Goal: Use online tool/utility: Utilize a website feature to perform a specific function

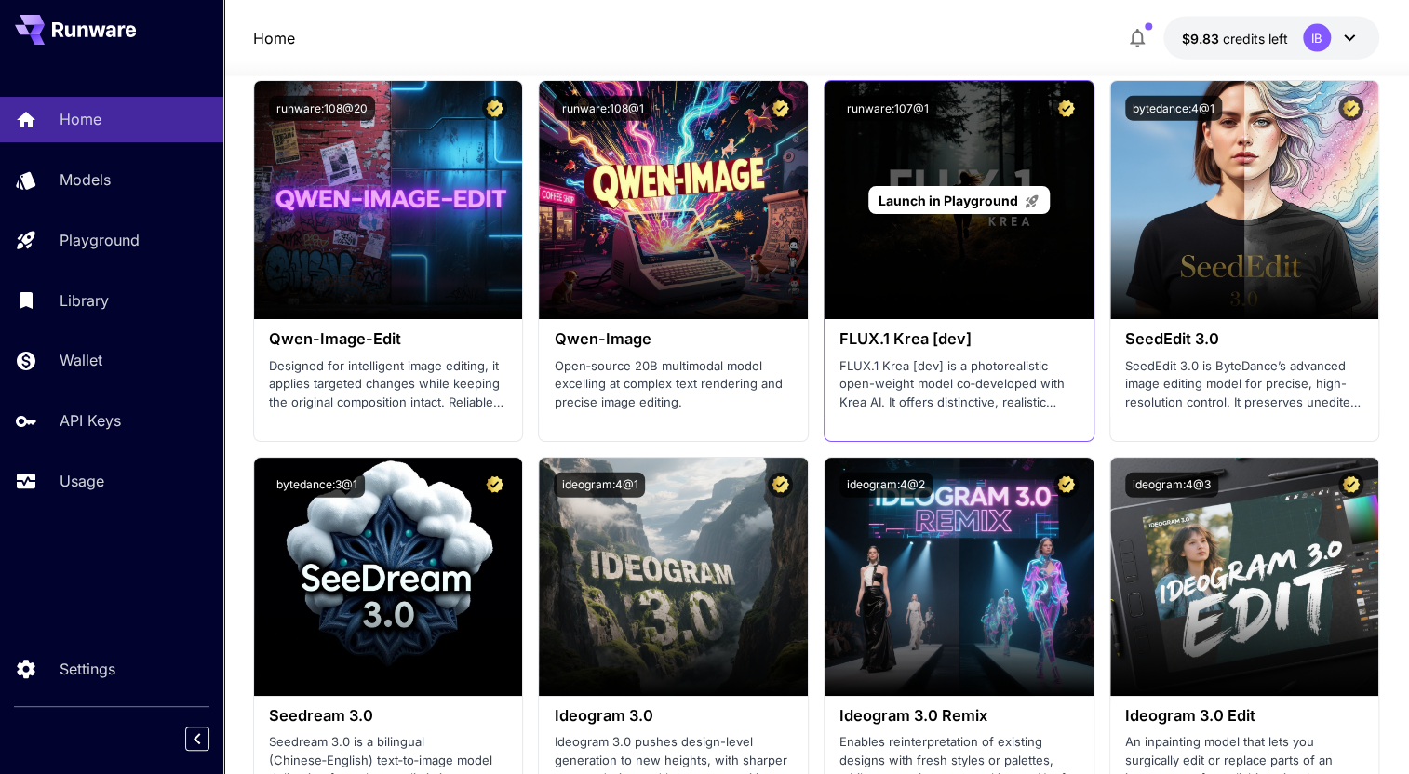
click at [939, 205] on span "Launch in Playground" at bounding box center [948, 201] width 140 height 16
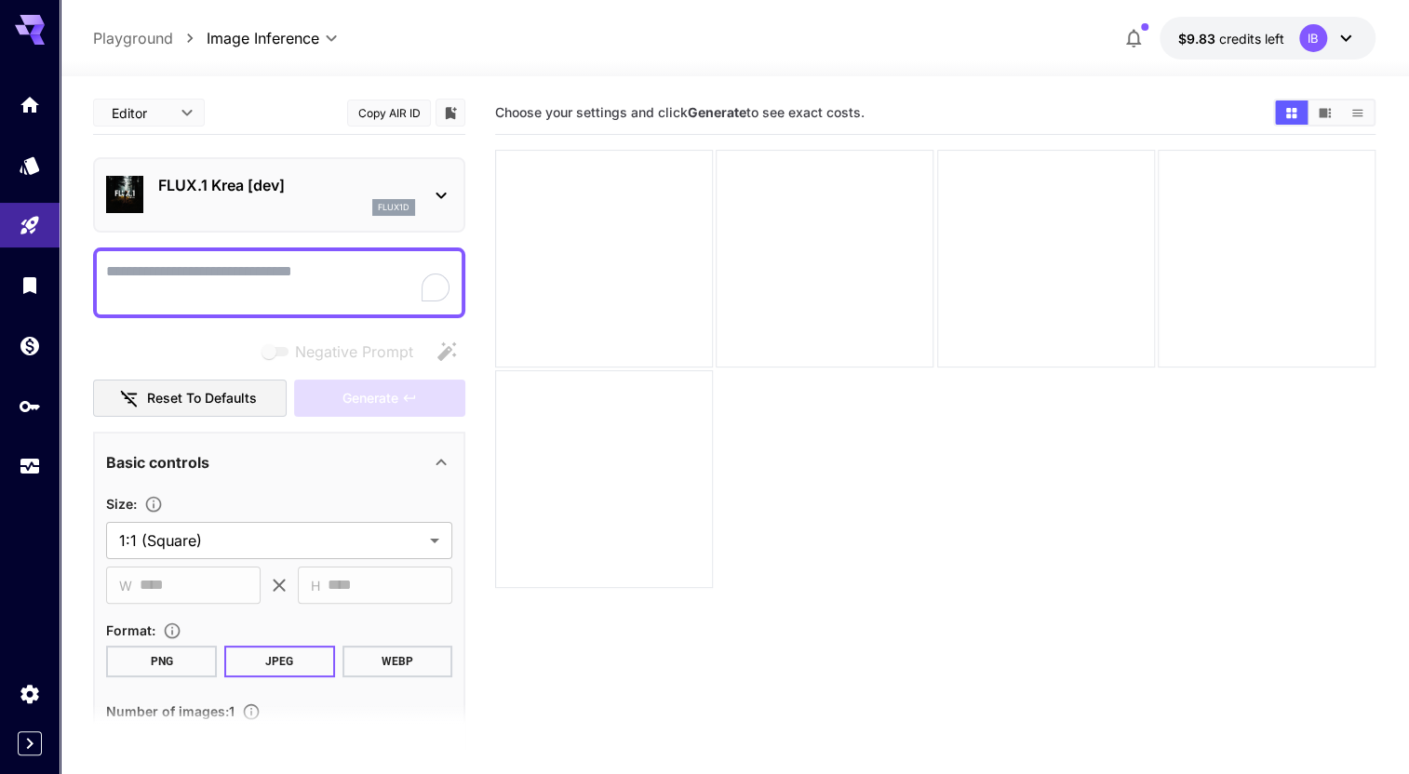
click at [304, 199] on div "flux1d" at bounding box center [286, 207] width 257 height 17
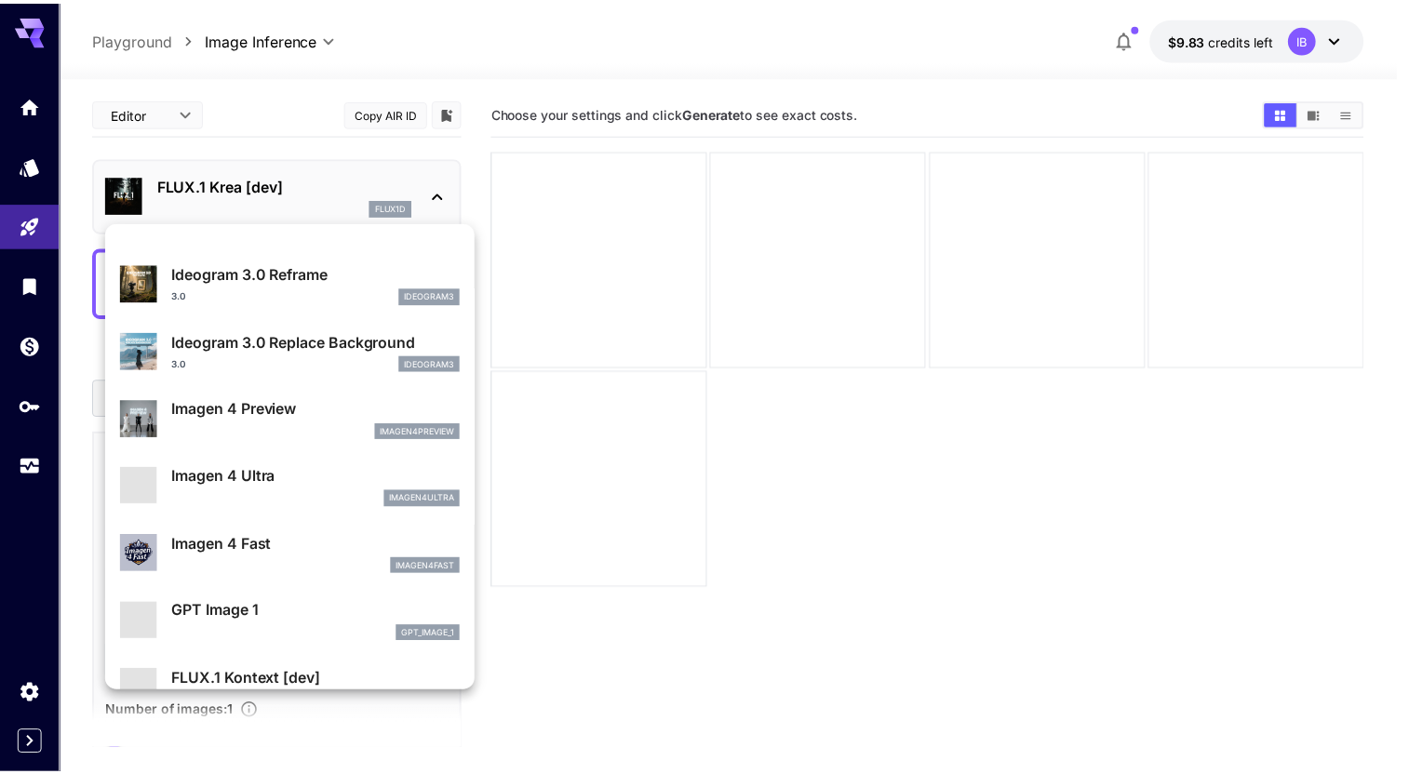
scroll to position [678, 0]
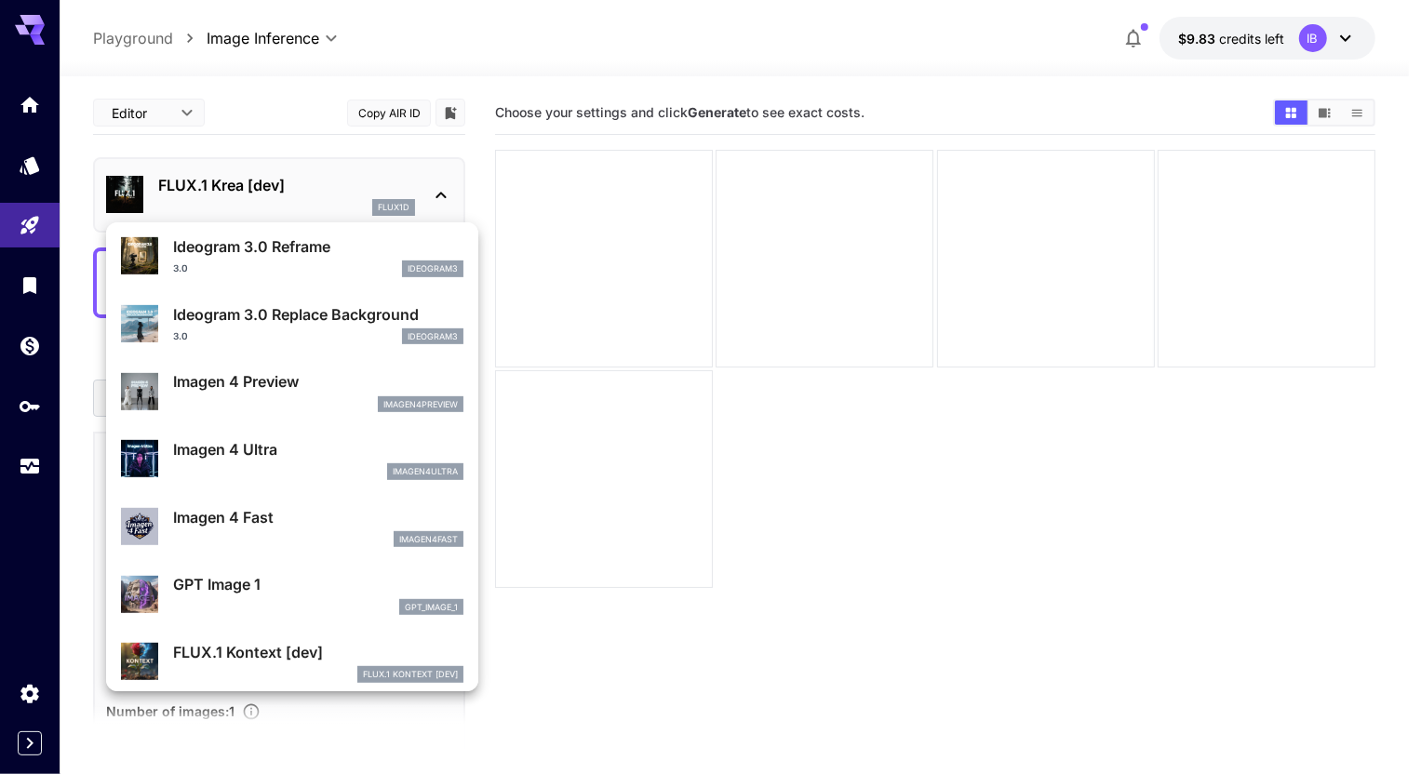
click at [263, 574] on p "GPT Image 1" at bounding box center [318, 584] width 290 height 22
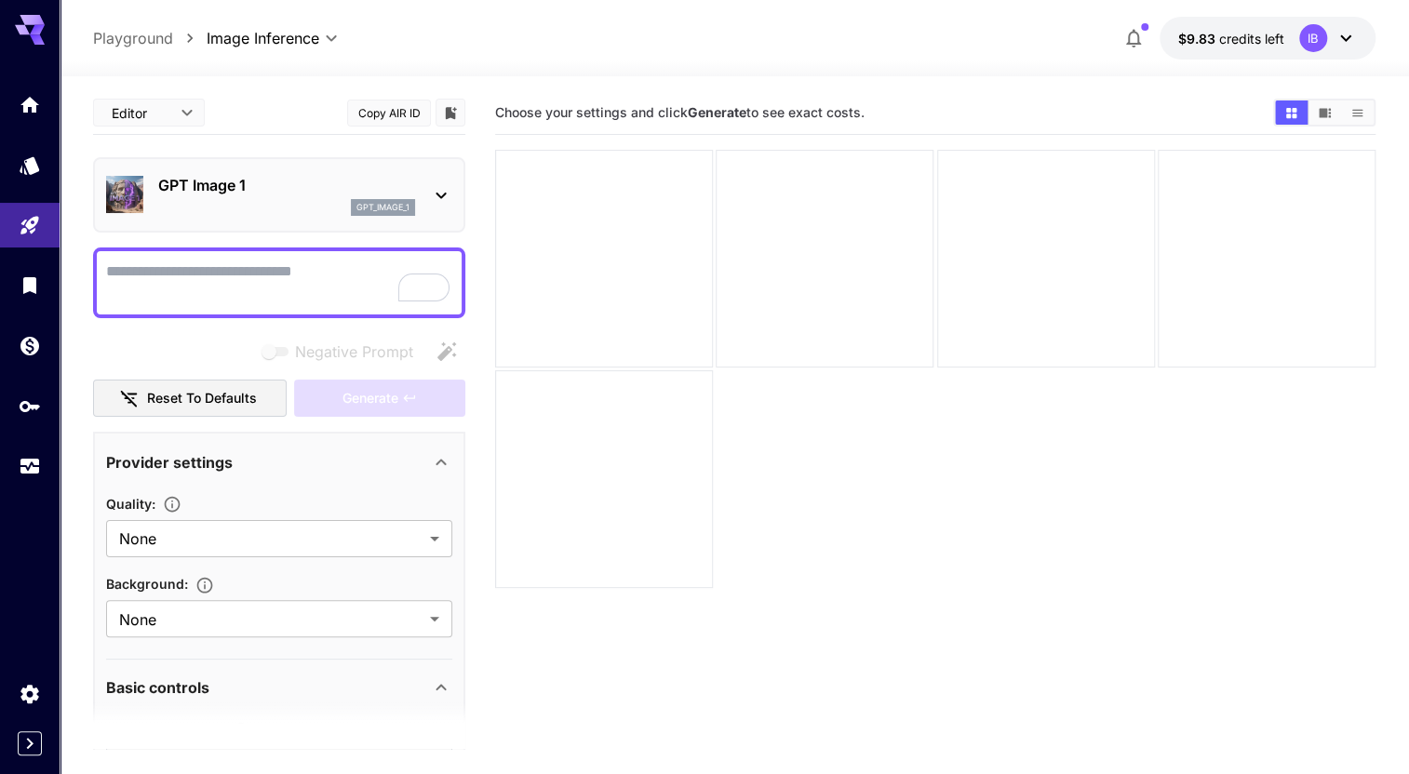
click at [242, 261] on textarea "Negative Prompt" at bounding box center [279, 282] width 346 height 45
click at [237, 187] on p "GPT Image 1" at bounding box center [286, 185] width 257 height 22
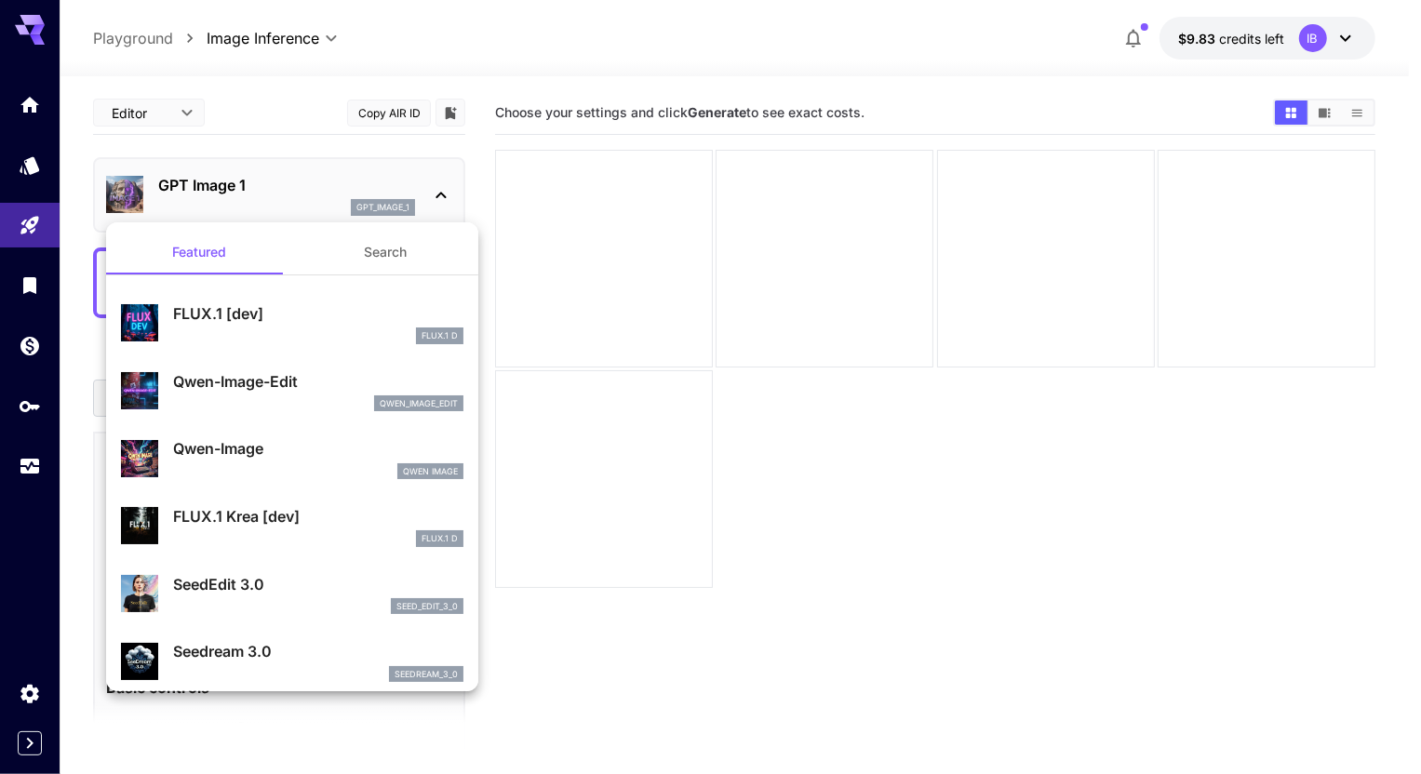
click at [237, 186] on div at bounding box center [710, 387] width 1421 height 774
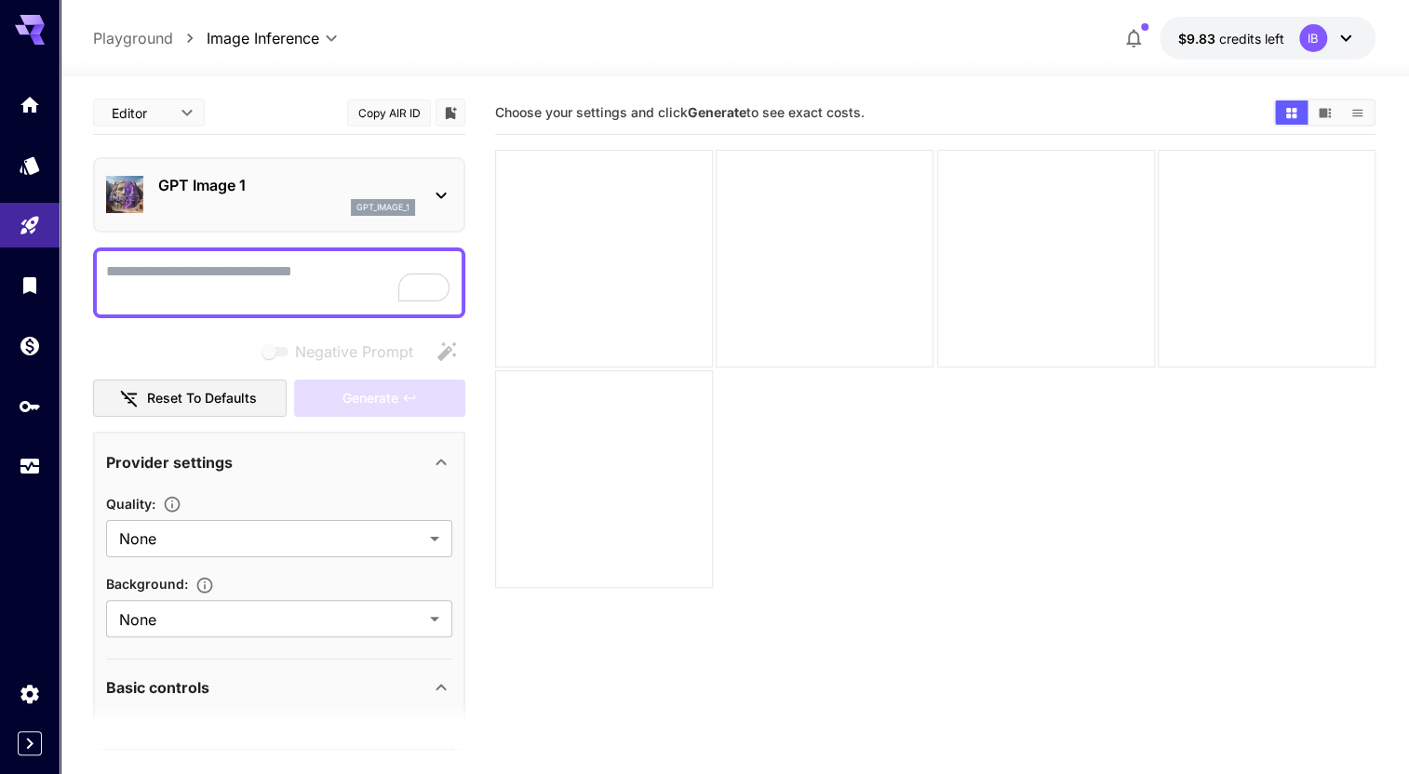
click at [321, 265] on textarea "Negative Prompt" at bounding box center [279, 282] width 346 height 45
paste textarea "**********"
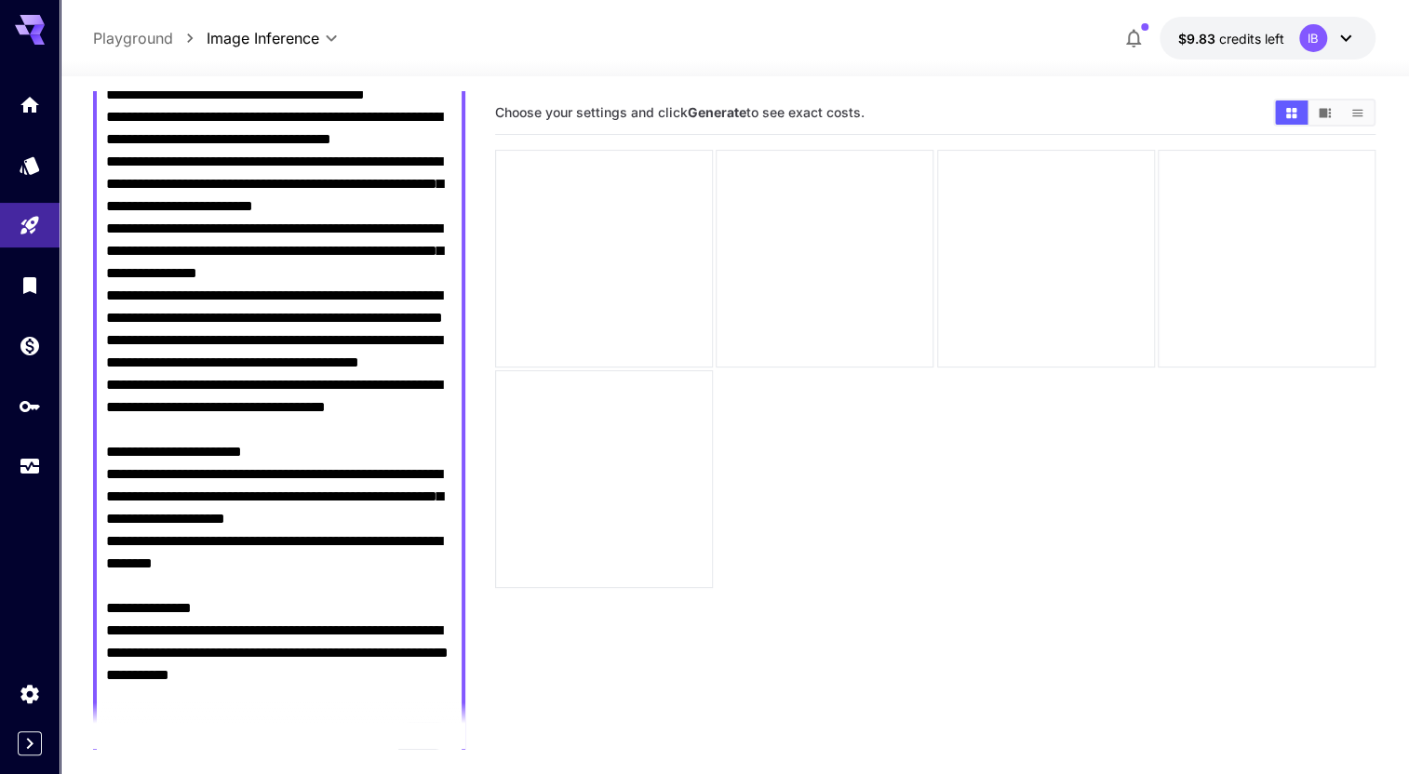
scroll to position [942, 0]
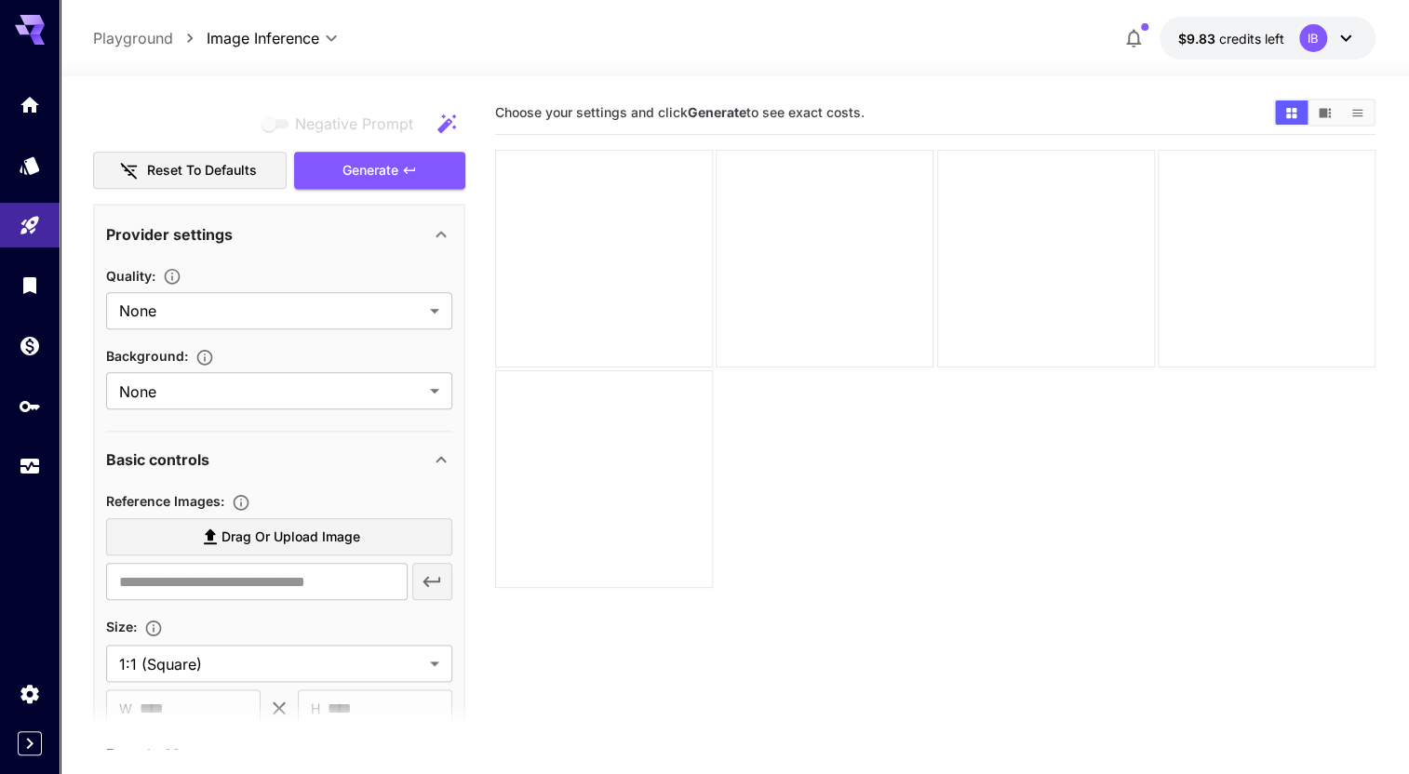
type textarea "**********"
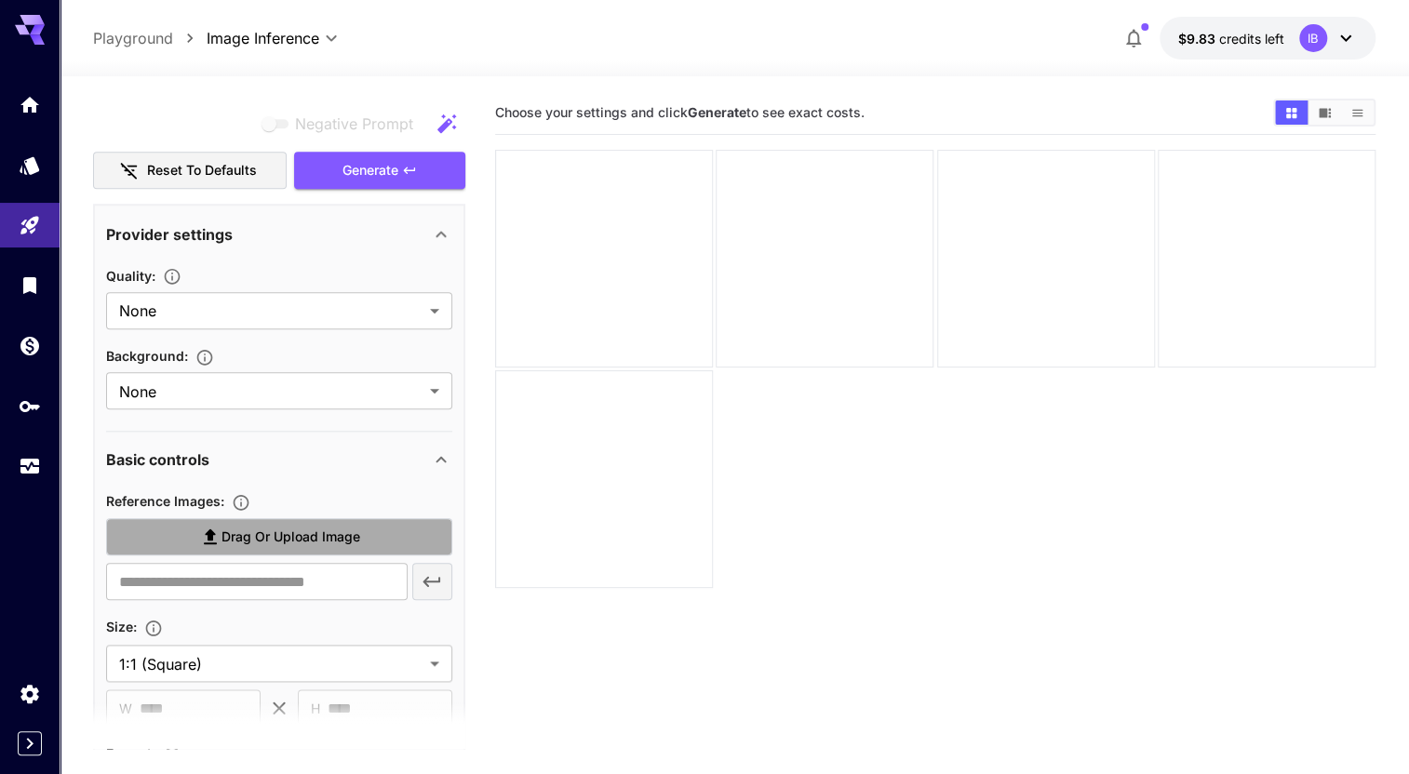
click at [259, 531] on span "Drag or upload image" at bounding box center [290, 537] width 139 height 23
click at [0, 0] on input "Drag or upload image" at bounding box center [0, 0] width 0 height 0
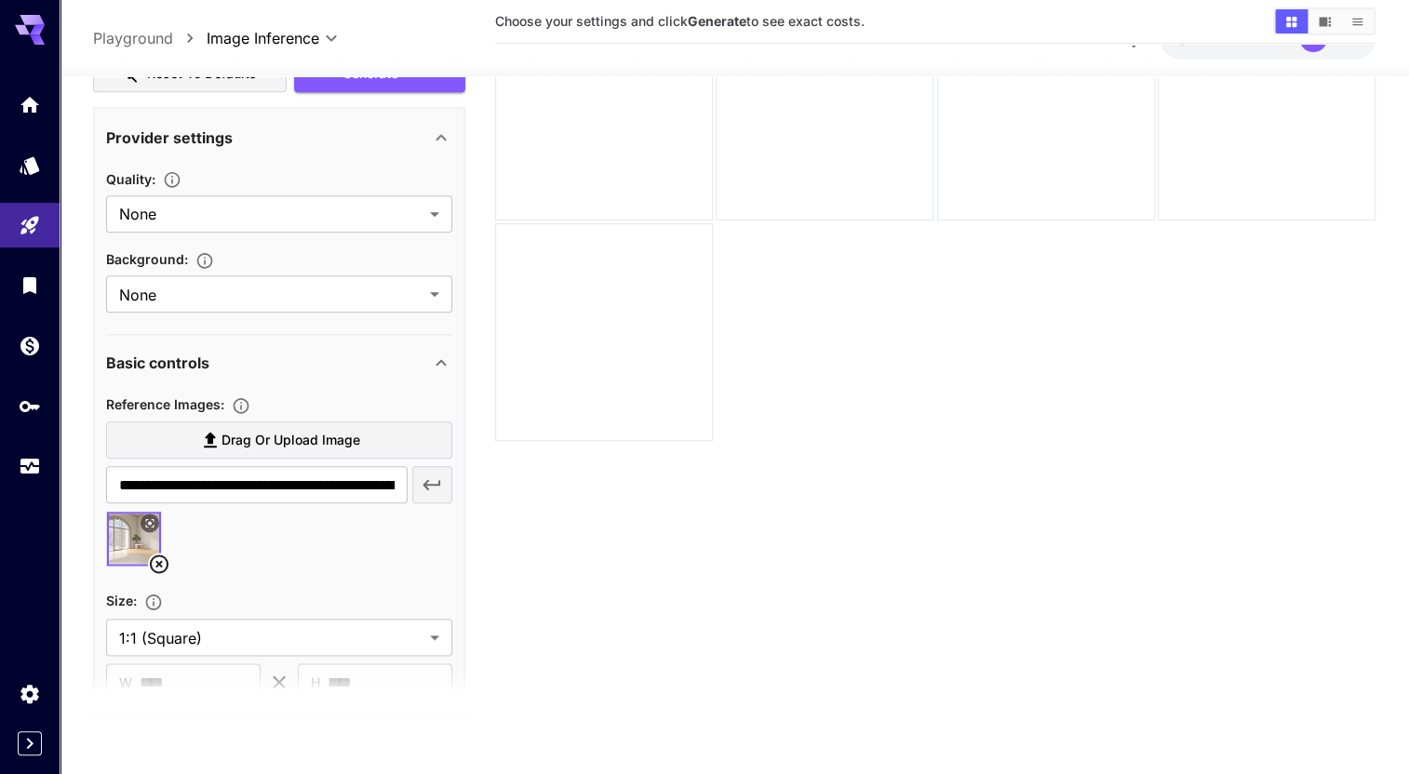
scroll to position [1008, 0]
click at [399, 453] on label "Drag or upload image" at bounding box center [279, 440] width 346 height 38
click at [0, 0] on input "Drag or upload image" at bounding box center [0, 0] width 0 height 0
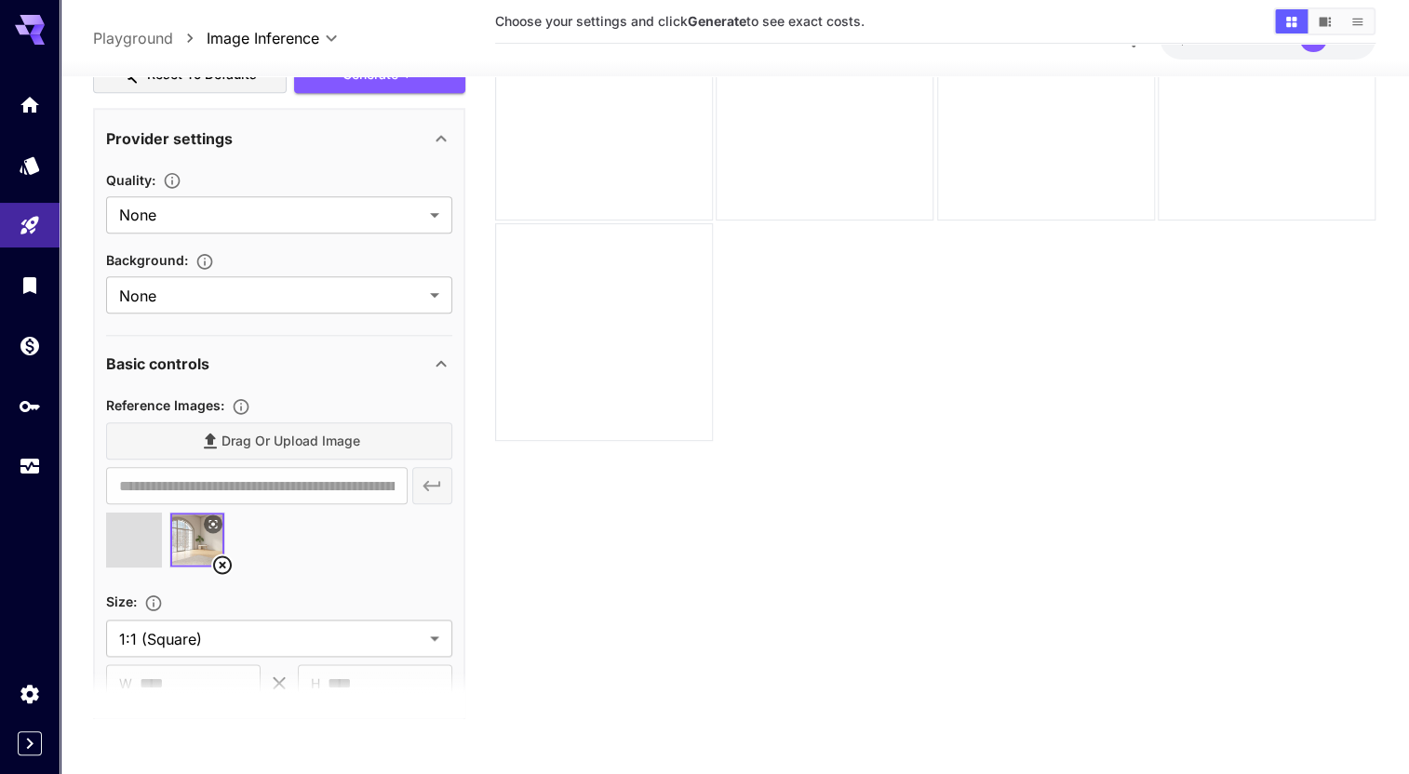
click at [303, 444] on div "Drag or upload image" at bounding box center [279, 440] width 346 height 38
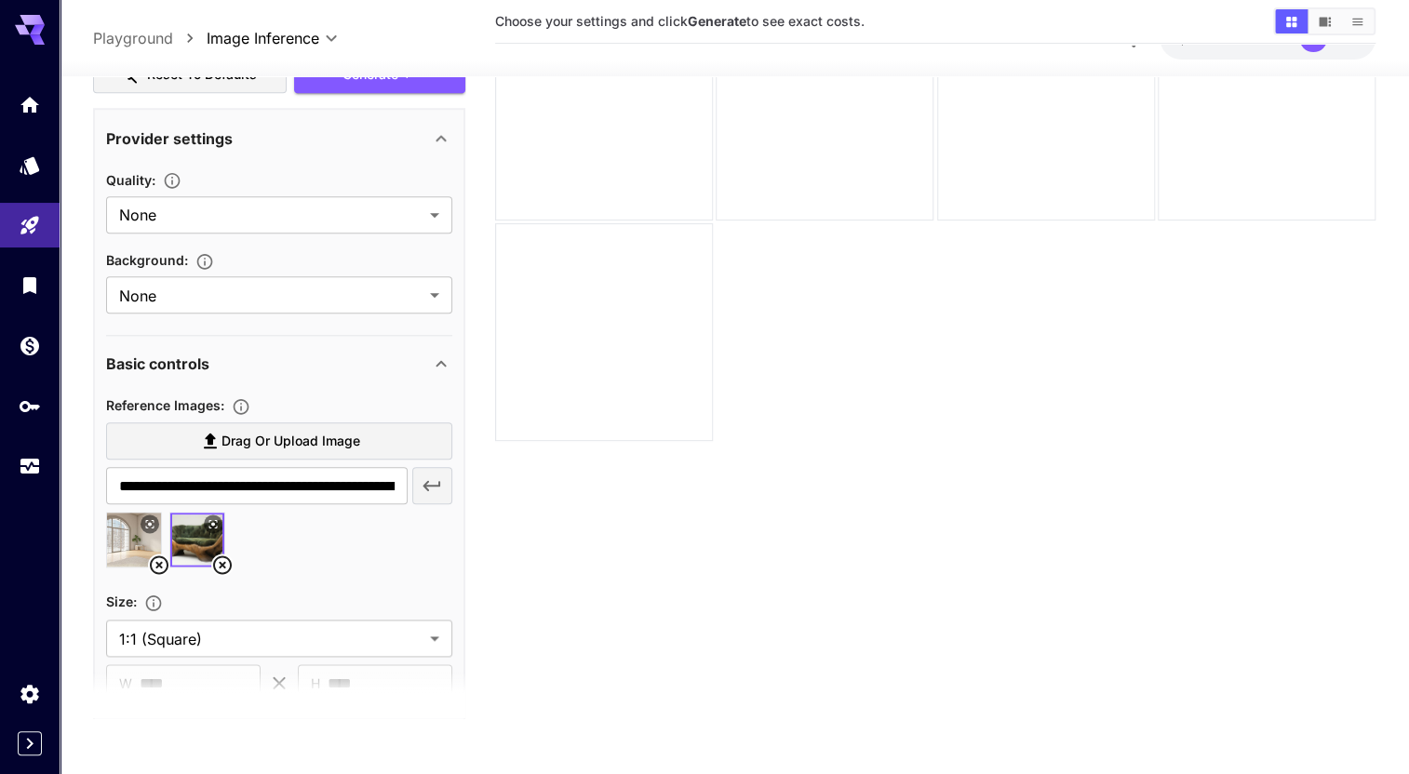
click at [335, 436] on span "Drag or upload image" at bounding box center [290, 440] width 139 height 23
click at [0, 0] on input "Drag or upload image" at bounding box center [0, 0] width 0 height 0
click at [307, 434] on span "Drag or upload image" at bounding box center [290, 440] width 139 height 23
click at [0, 0] on input "Drag or upload image" at bounding box center [0, 0] width 0 height 0
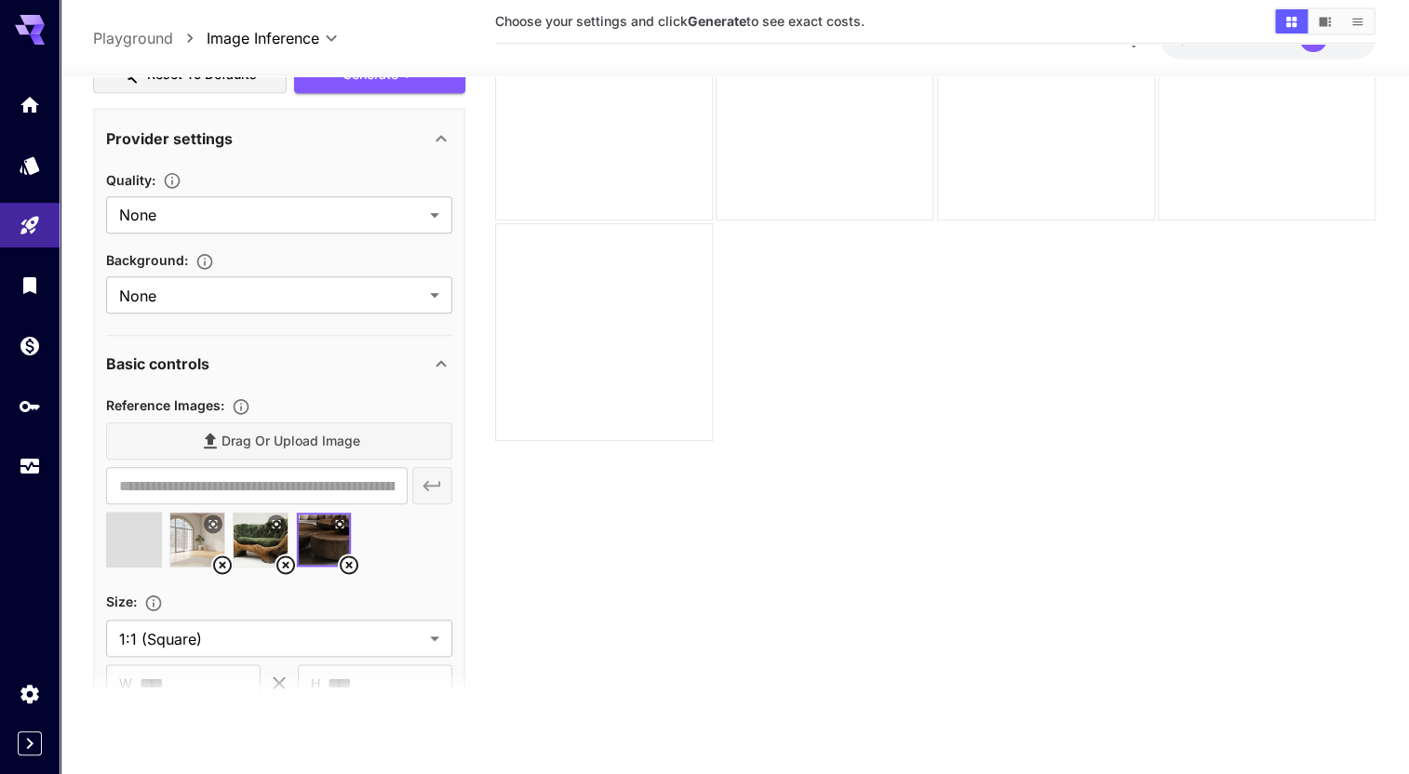
type input "**********"
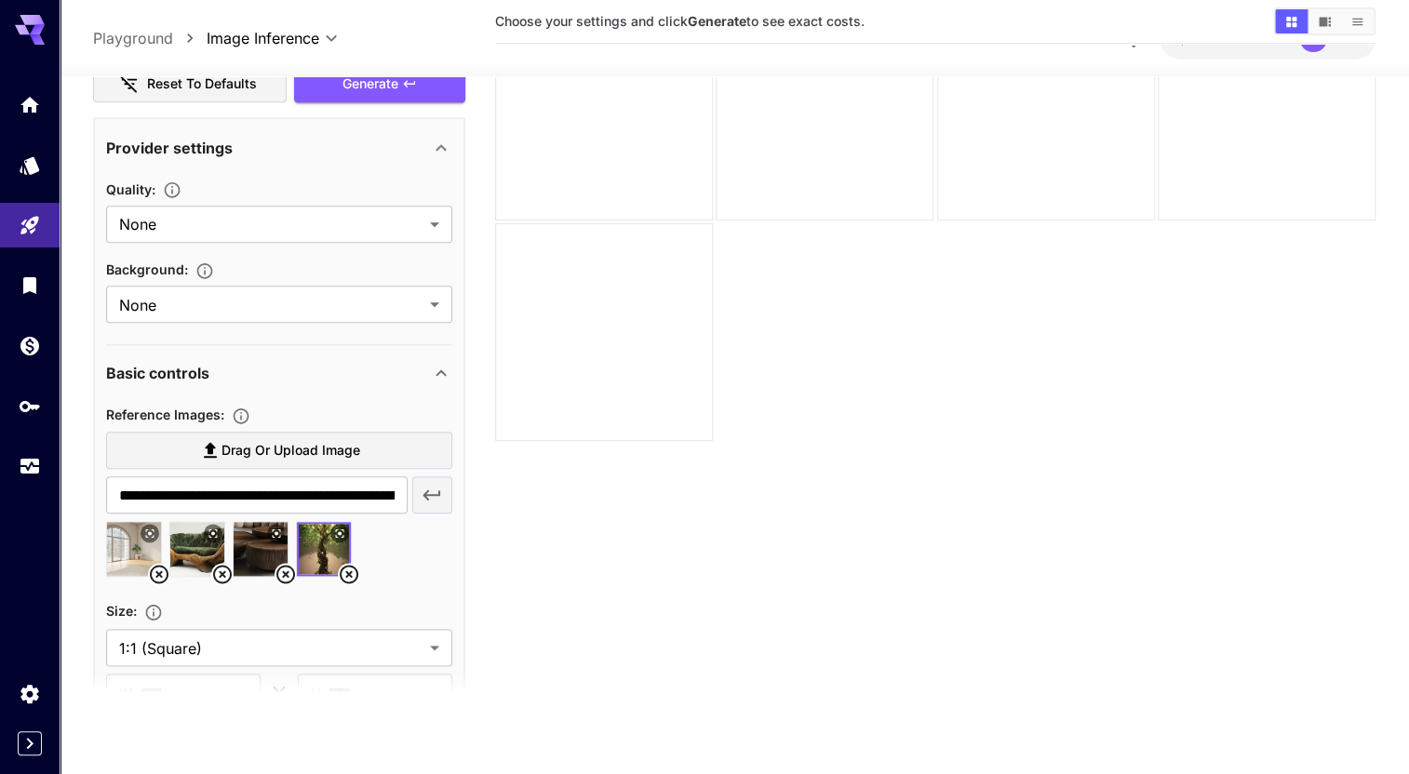
scroll to position [838, 0]
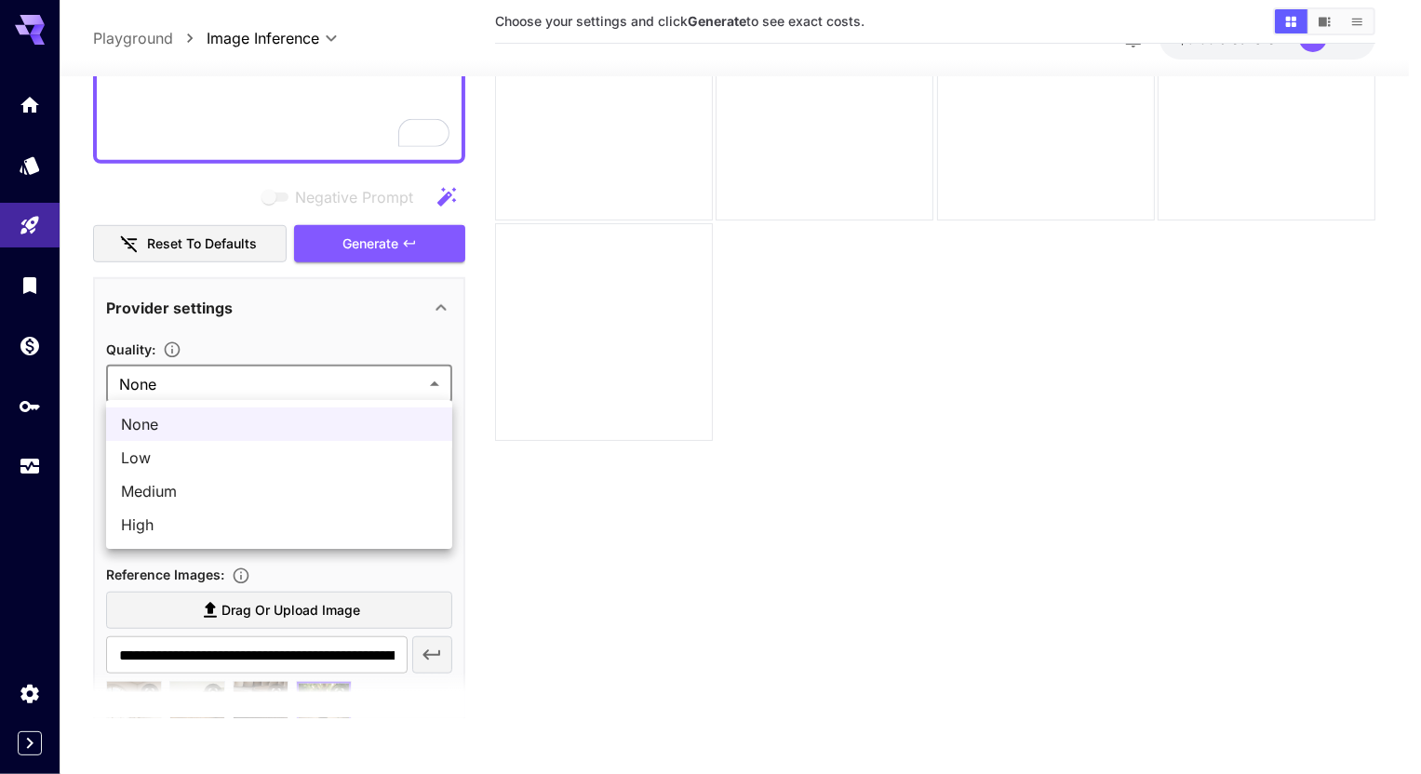
click at [343, 376] on body "**********" at bounding box center [710, 313] width 1421 height 921
click at [304, 477] on li "Medium" at bounding box center [279, 490] width 346 height 33
type input "******"
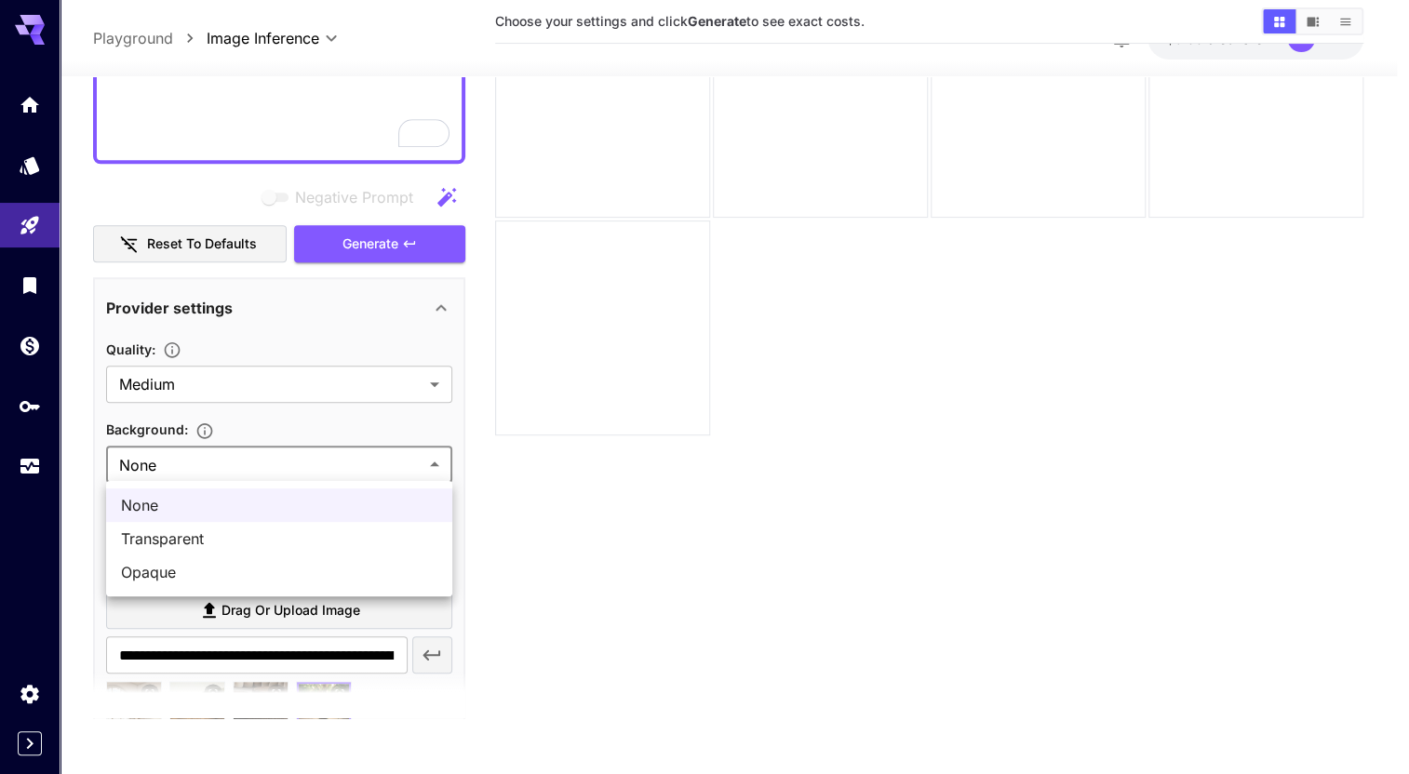
click at [301, 471] on body "**********" at bounding box center [704, 313] width 1409 height 921
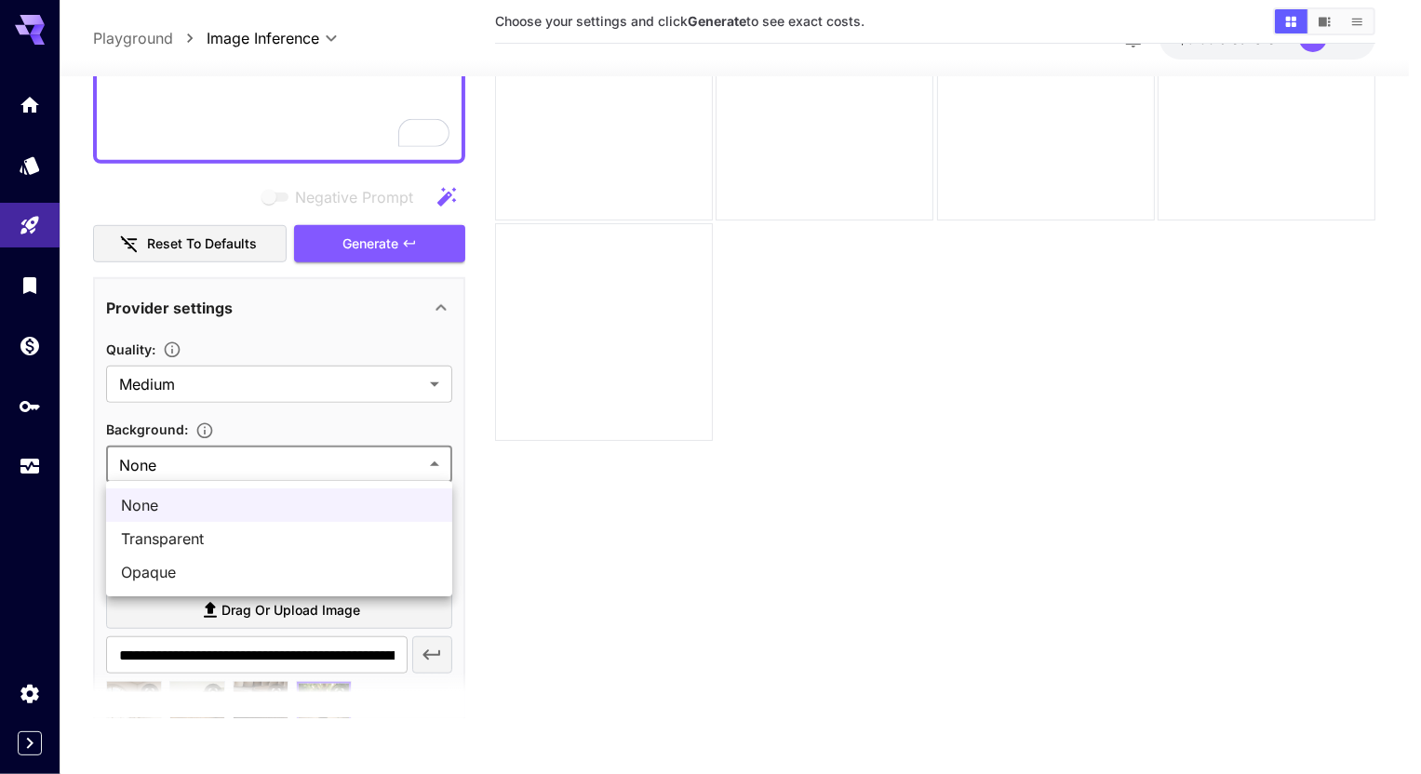
click at [549, 400] on div at bounding box center [710, 387] width 1421 height 774
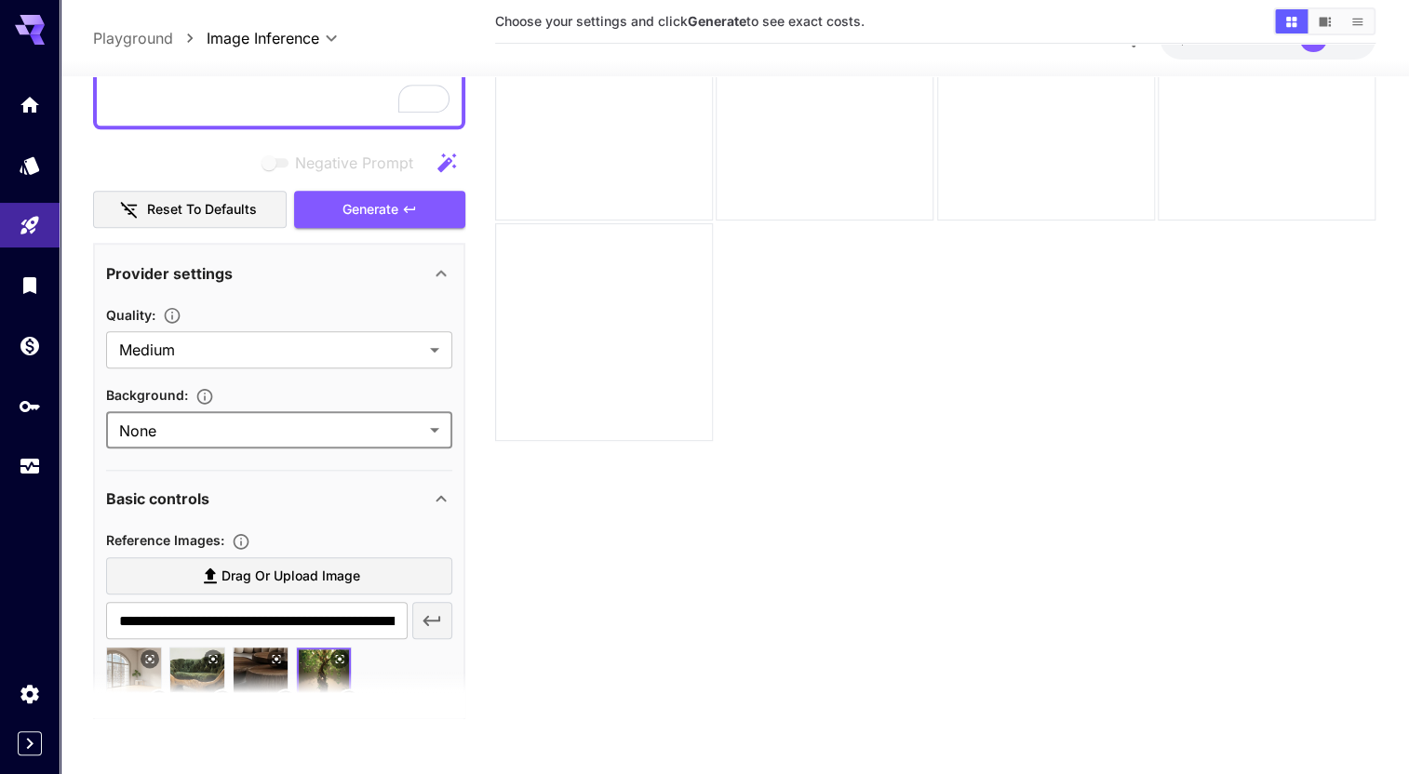
scroll to position [670, 0]
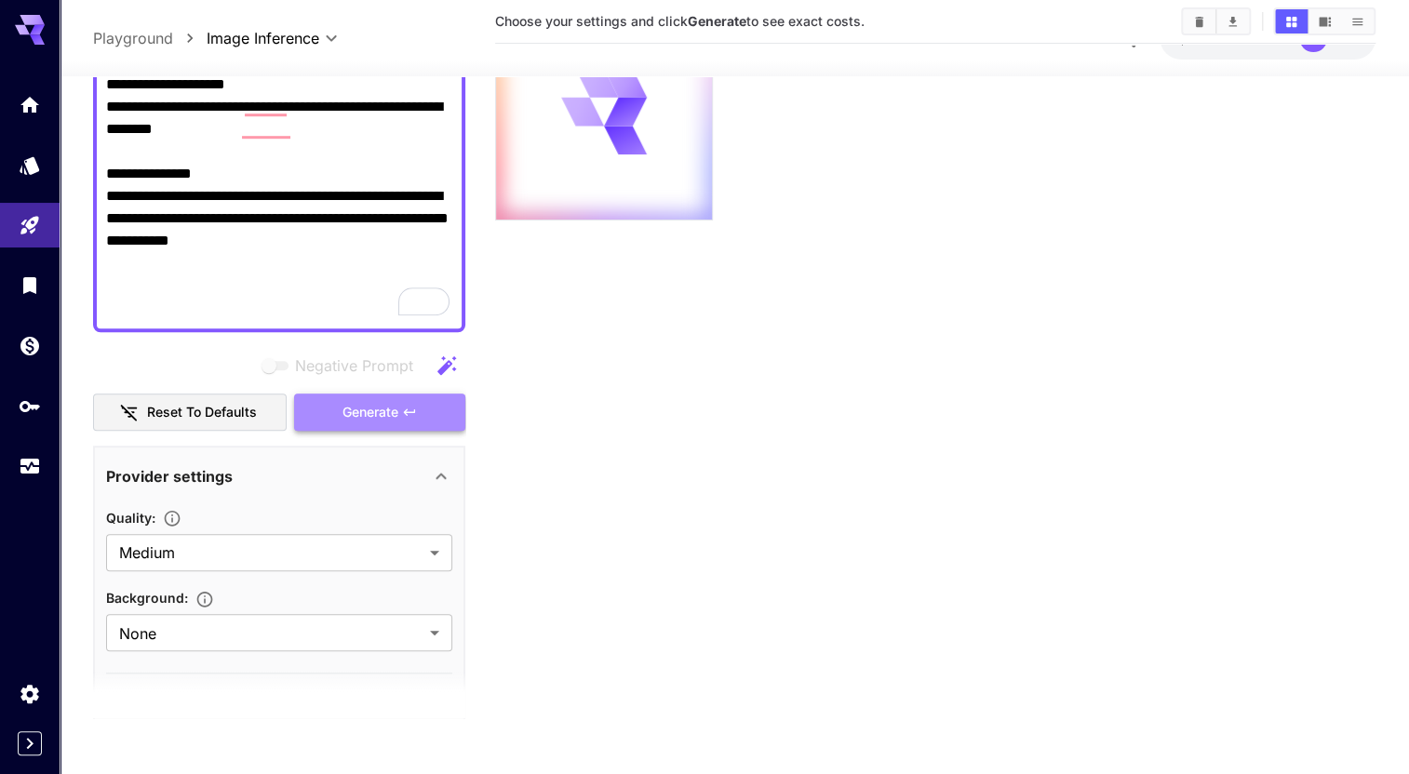
click at [386, 410] on span "Generate" at bounding box center [370, 411] width 56 height 23
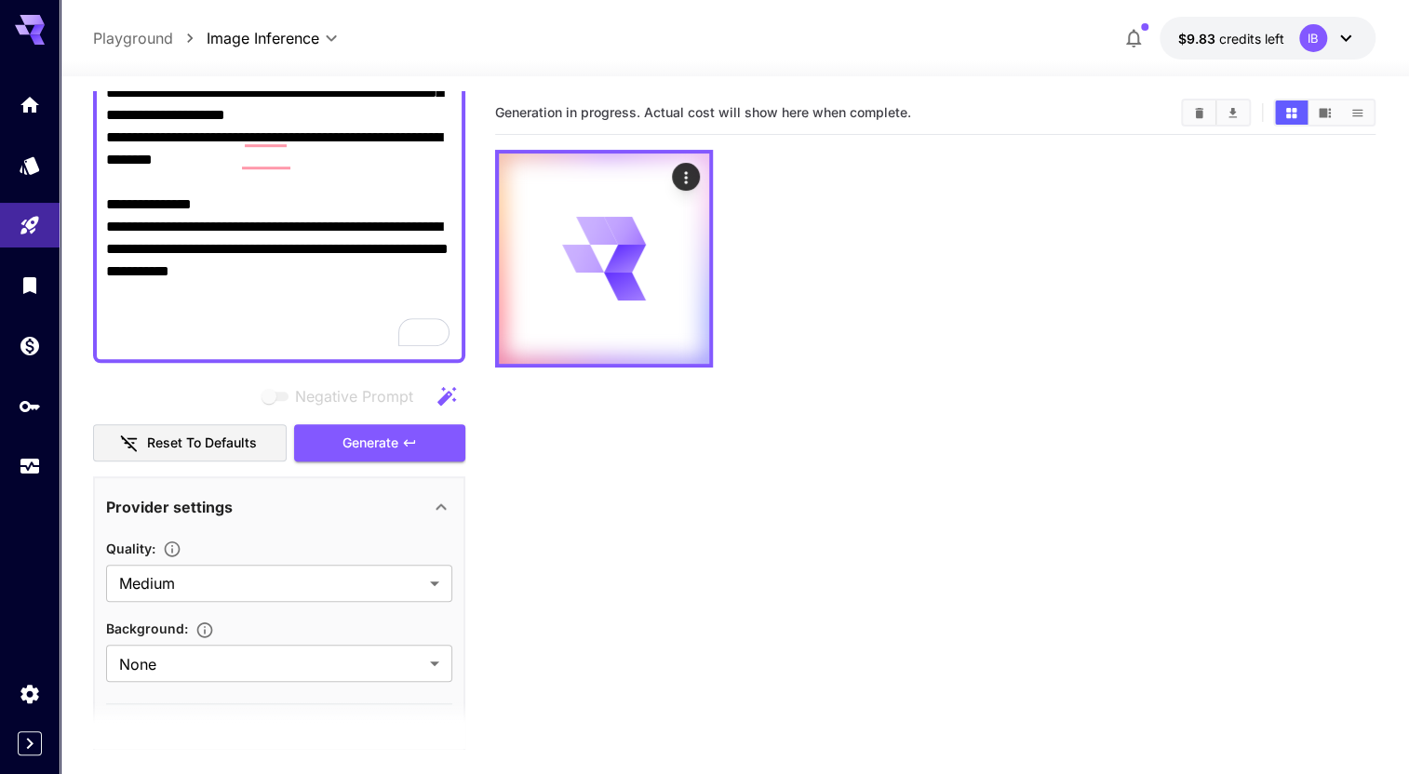
scroll to position [0, 0]
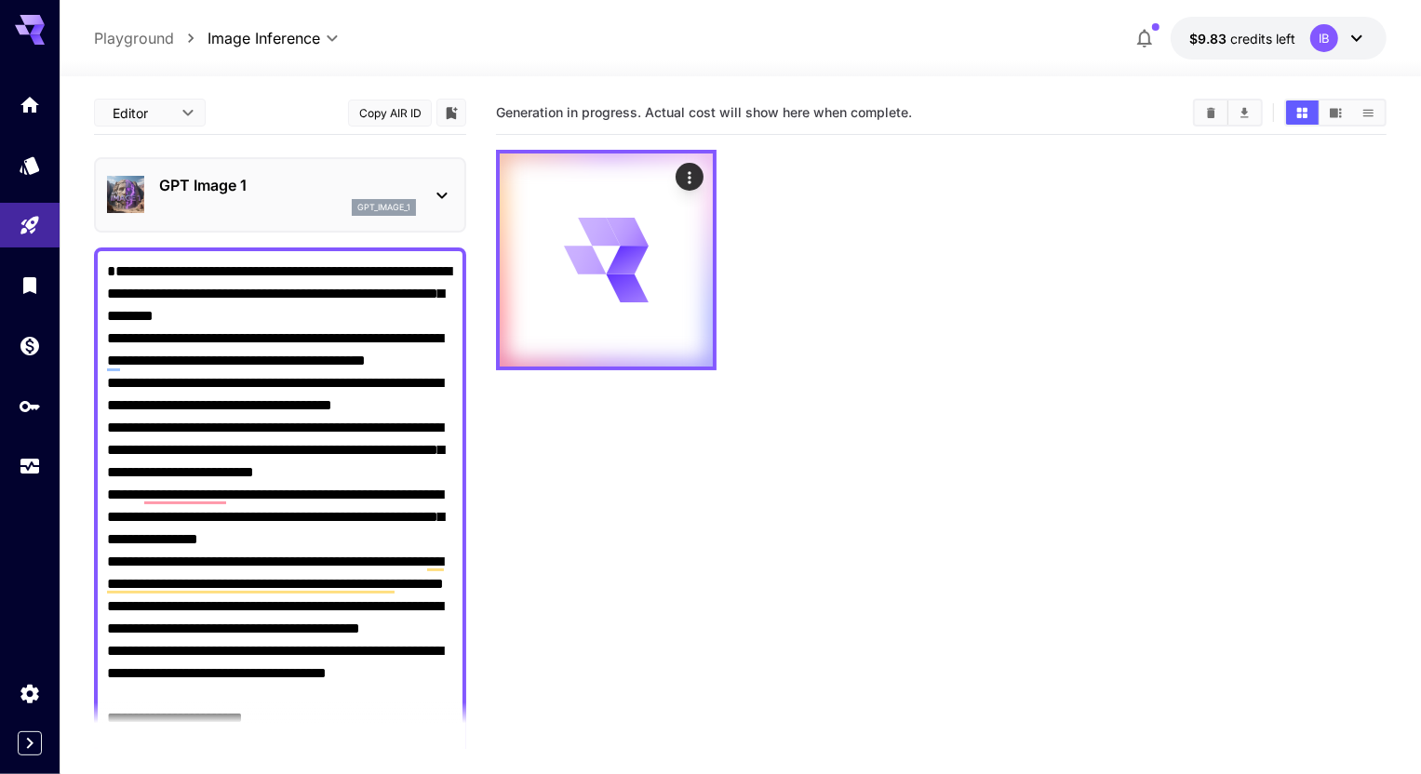
click at [171, 103] on body "**********" at bounding box center [710, 460] width 1421 height 921
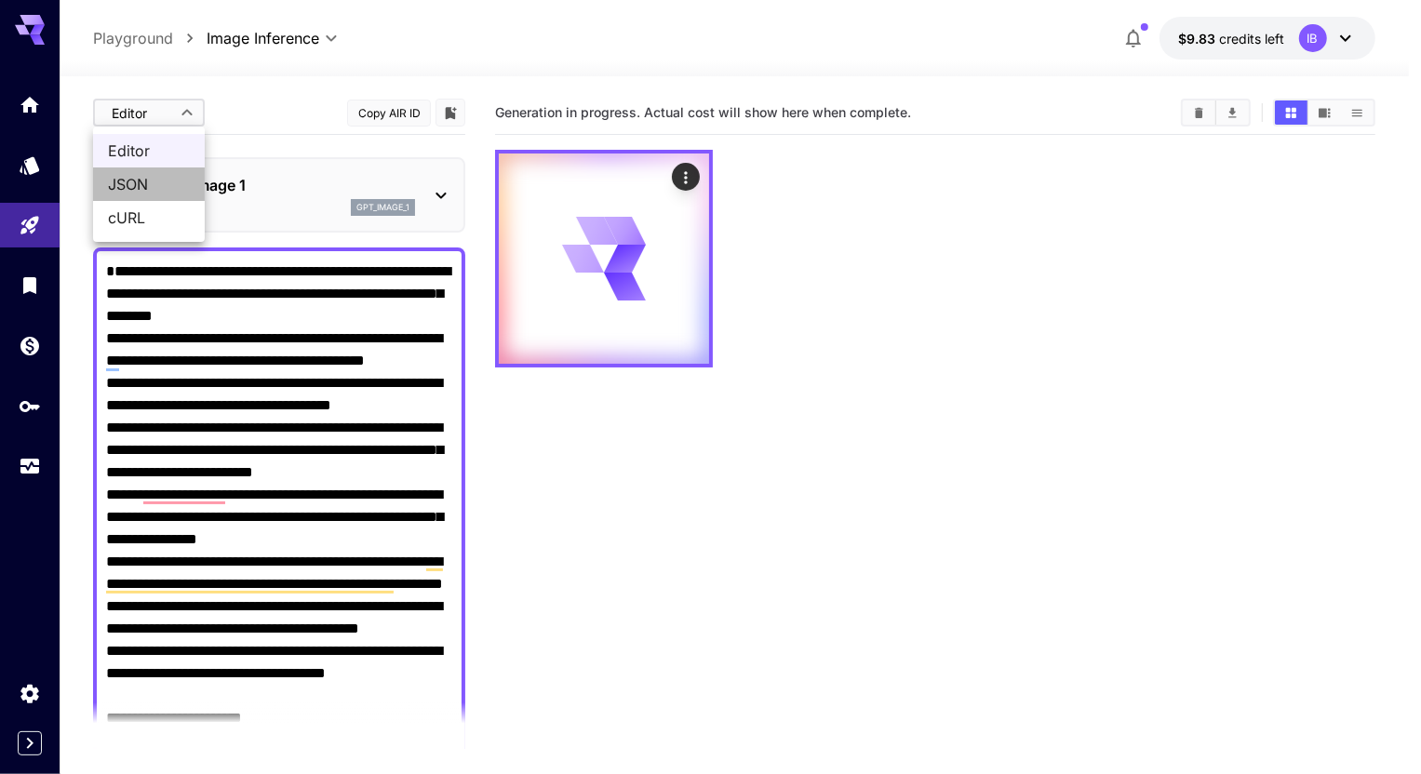
click at [187, 185] on span "JSON" at bounding box center [149, 184] width 82 height 22
type input "****"
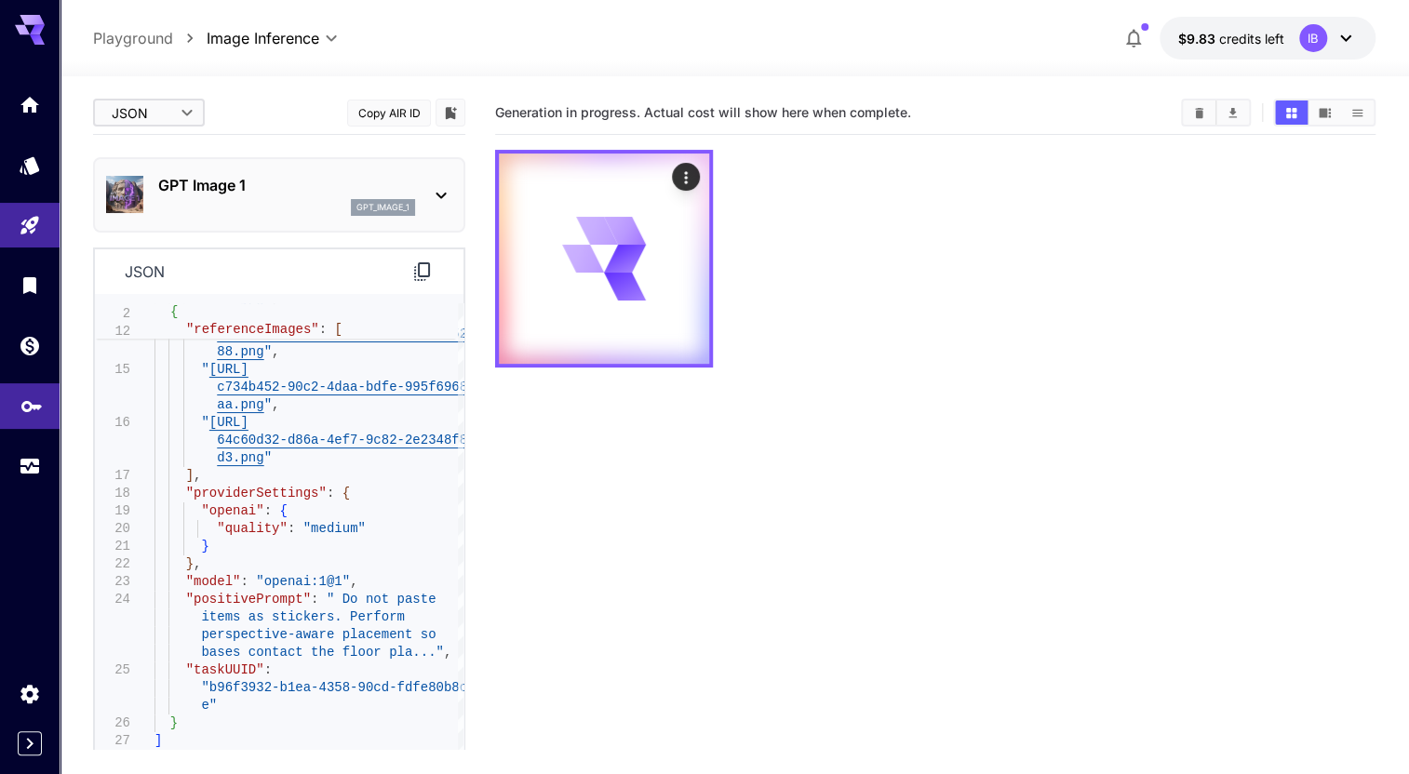
click at [28, 404] on icon "API Keys" at bounding box center [31, 400] width 22 height 22
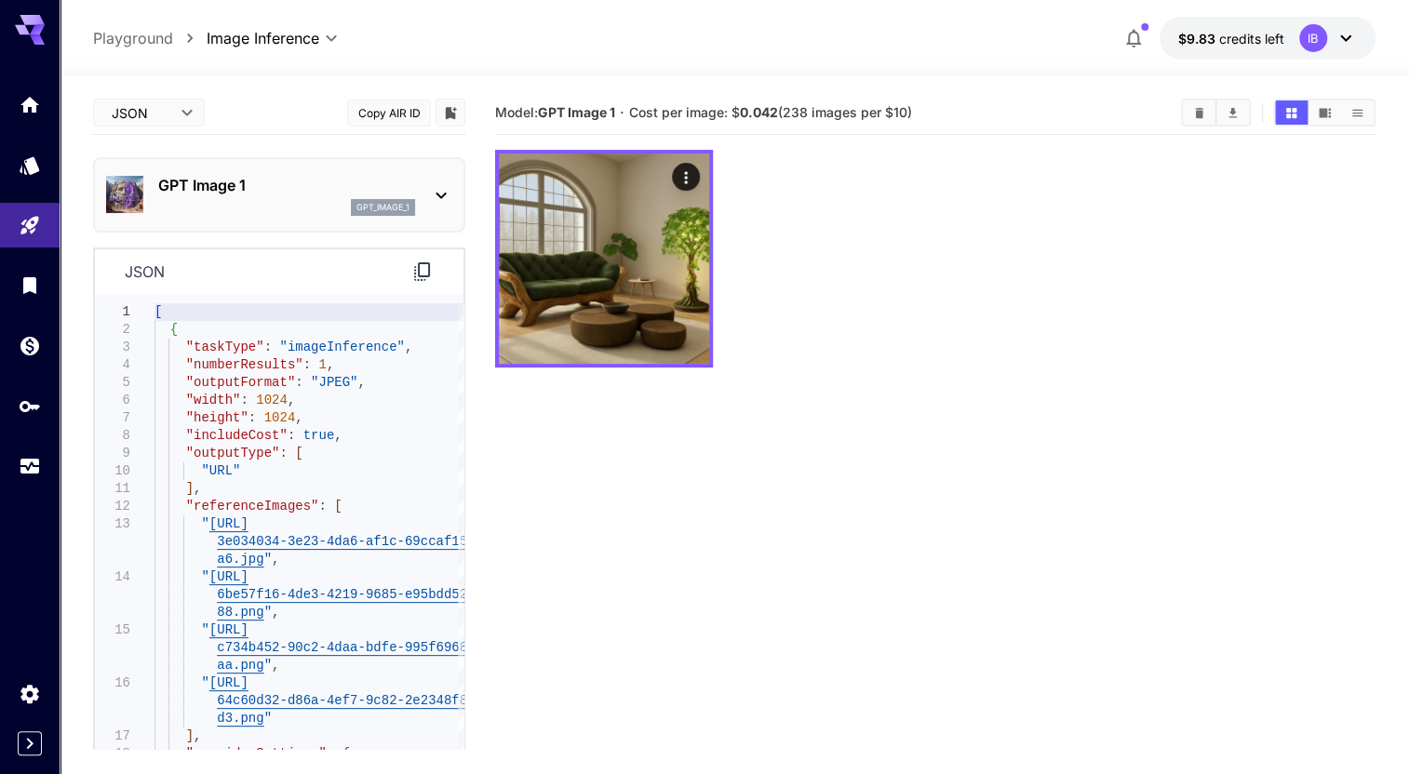
drag, startPoint x: 939, startPoint y: 117, endPoint x: 743, endPoint y: 112, distance: 195.5
click at [743, 112] on section "Model: GPT Image 1 · Cost per image: $ 0.042 (238 images per $10)" at bounding box center [830, 112] width 671 height 22
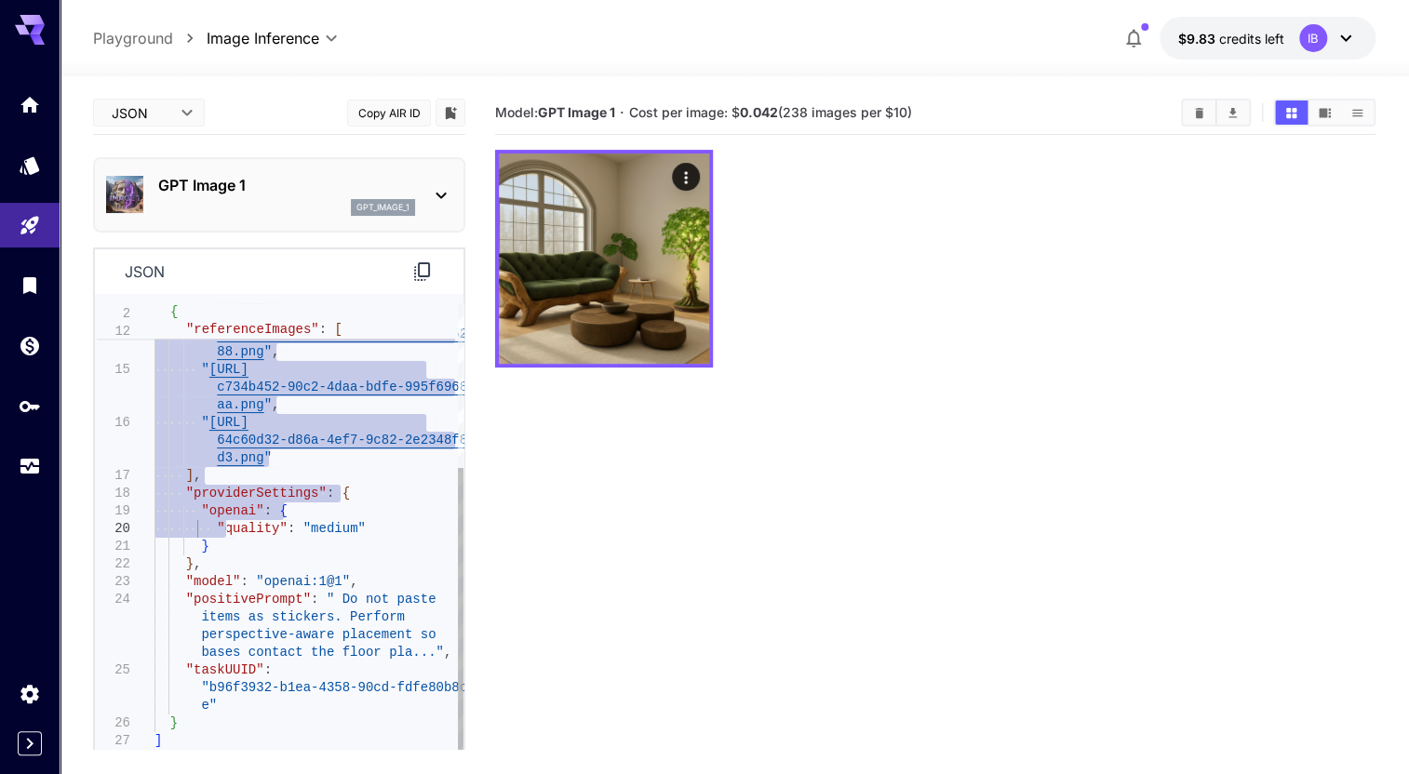
type textarea "**********"
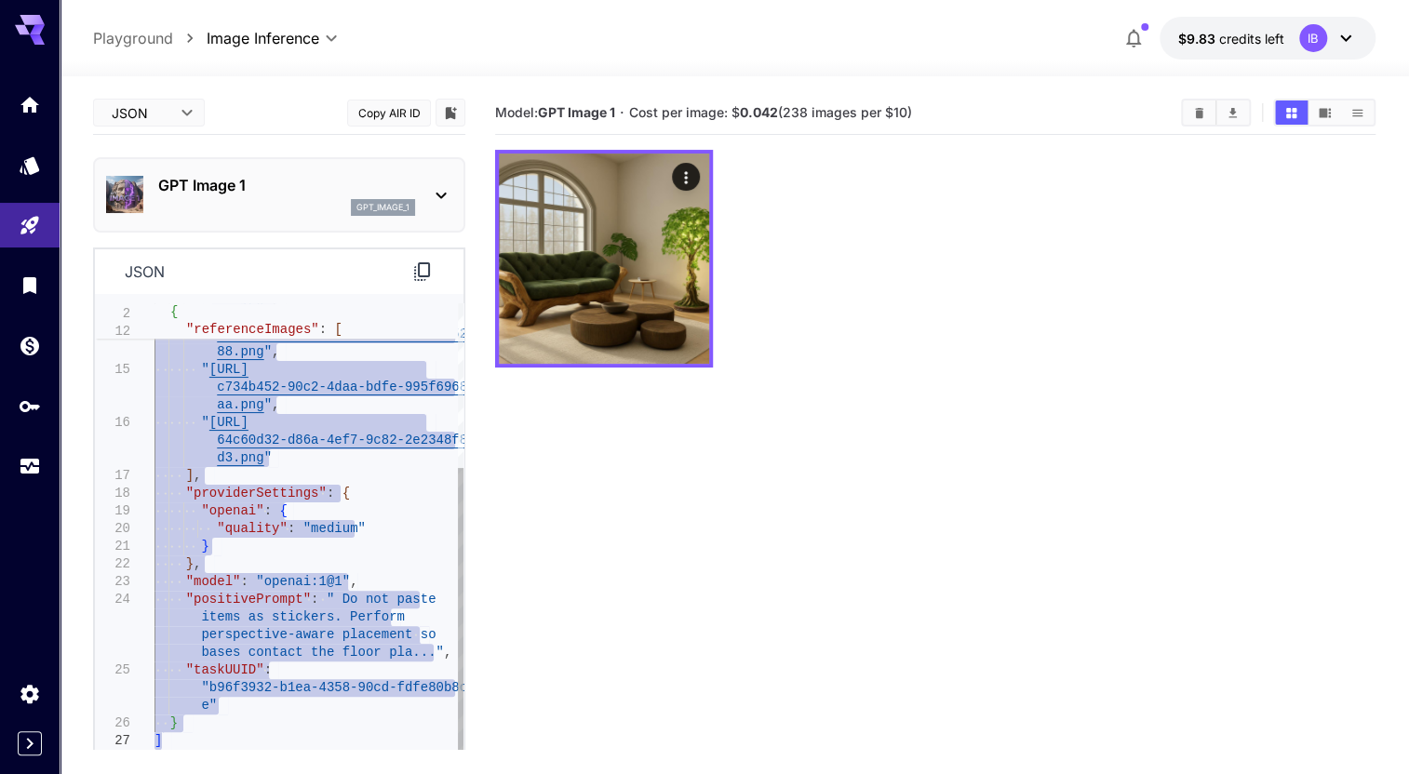
drag, startPoint x: 156, startPoint y: 312, endPoint x: 188, endPoint y: 750, distance: 439.3
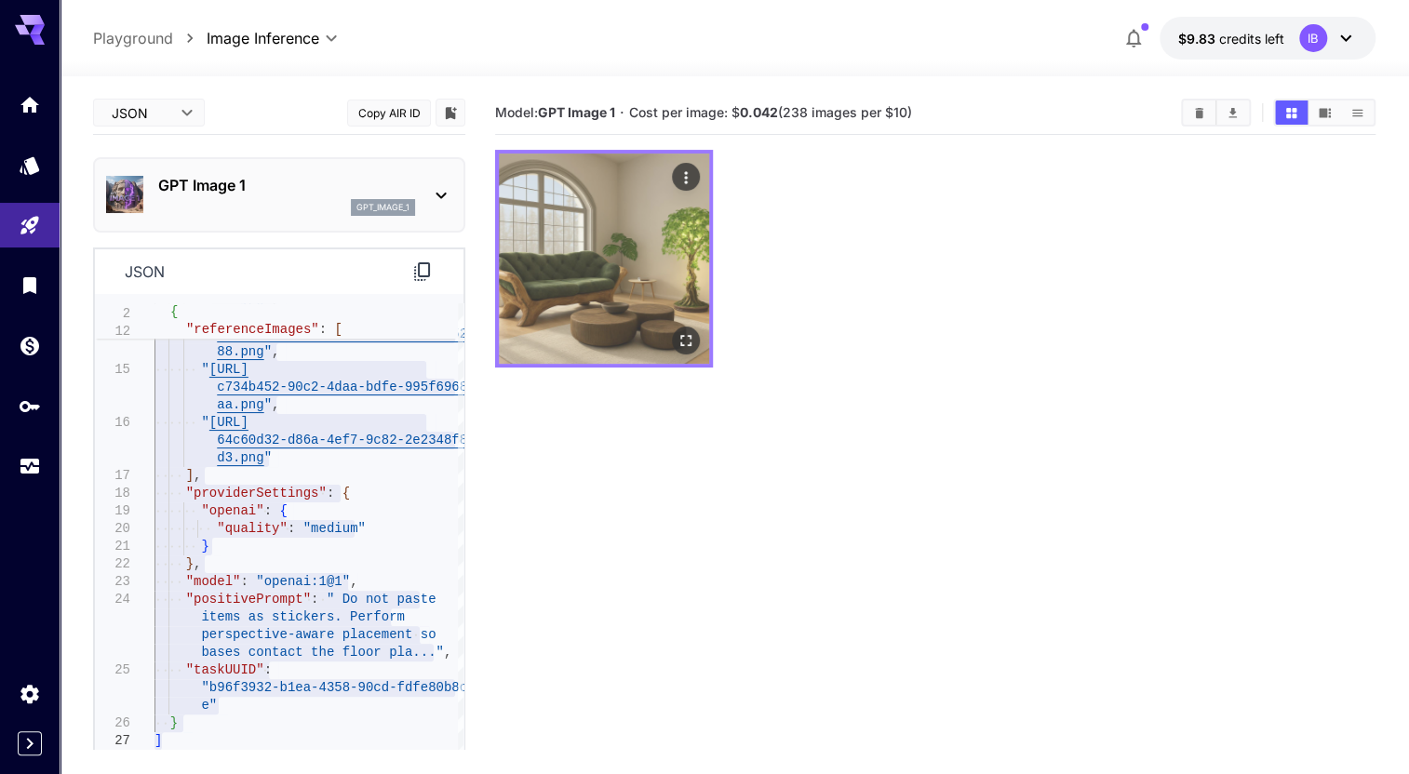
click at [621, 232] on img at bounding box center [604, 259] width 210 height 210
click at [634, 274] on img at bounding box center [604, 259] width 210 height 210
click at [678, 335] on icon "Open in fullscreen" at bounding box center [685, 340] width 19 height 19
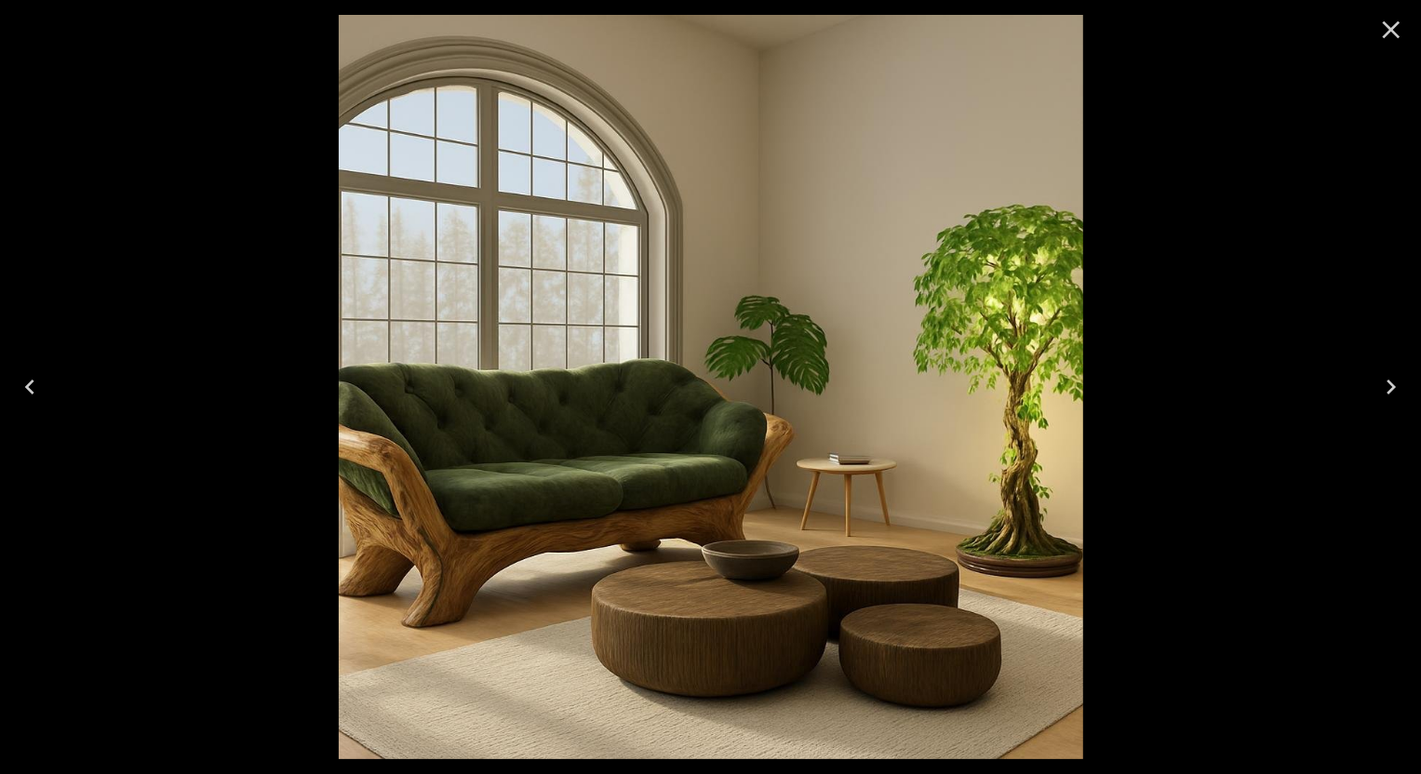
click at [1371, 31] on button "Close" at bounding box center [1391, 29] width 45 height 45
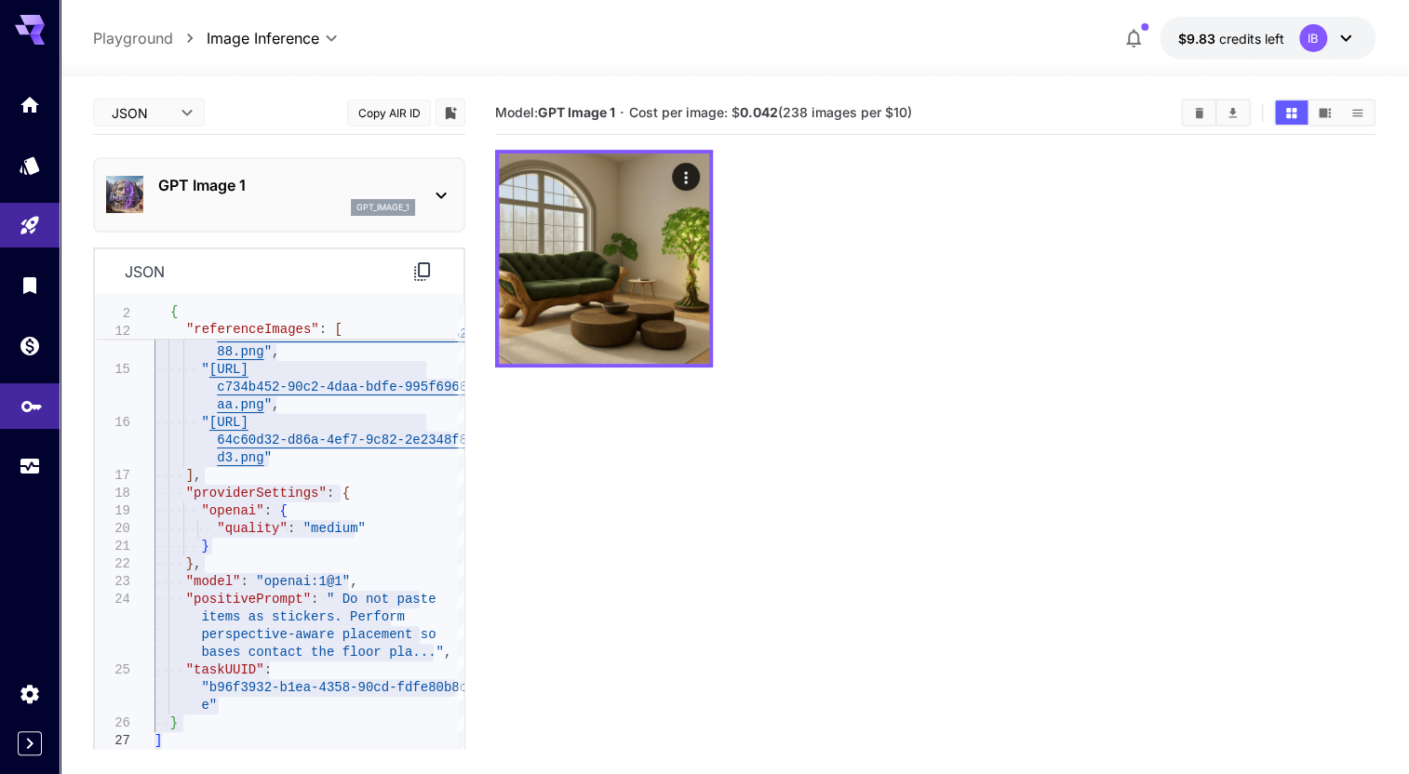
click at [33, 414] on link at bounding box center [30, 406] width 60 height 46
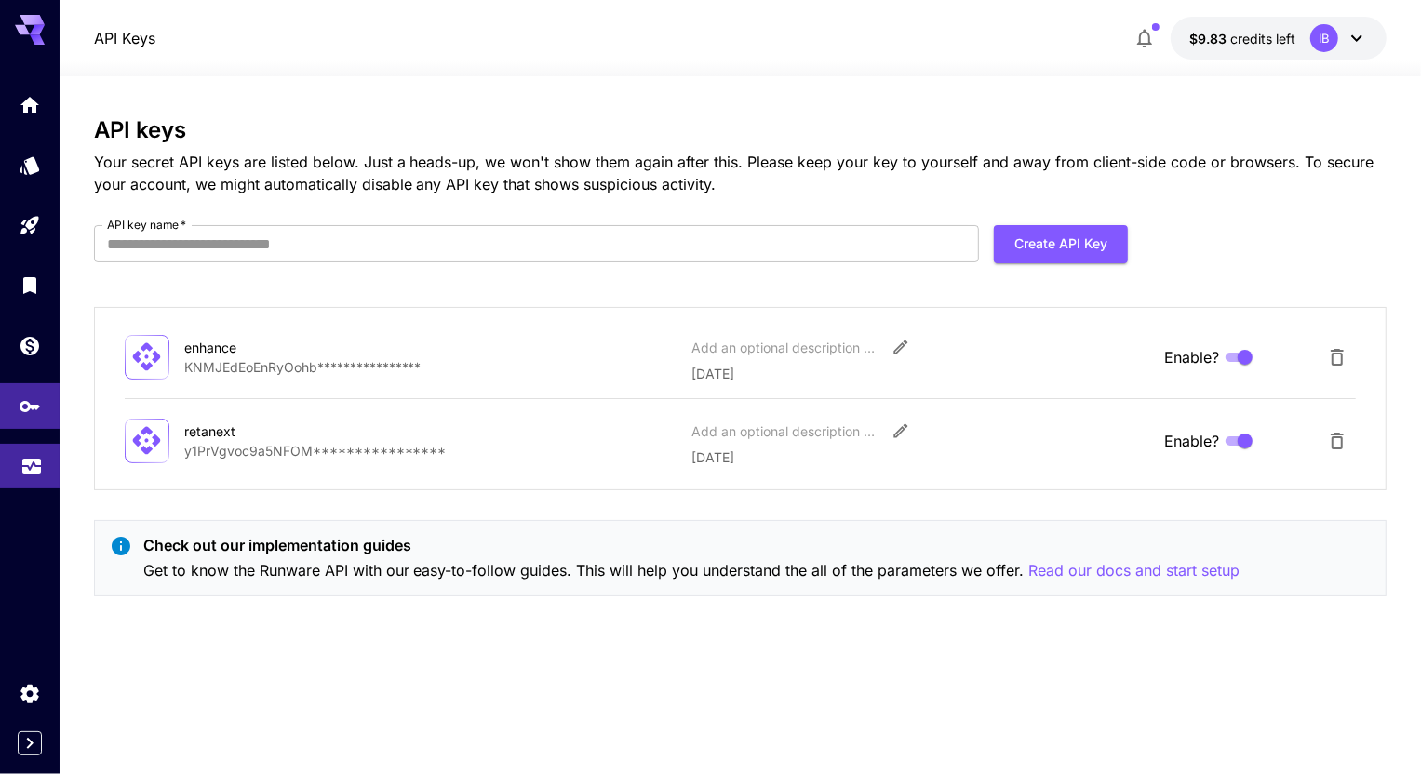
click at [39, 465] on icon "Usage" at bounding box center [31, 463] width 19 height 9
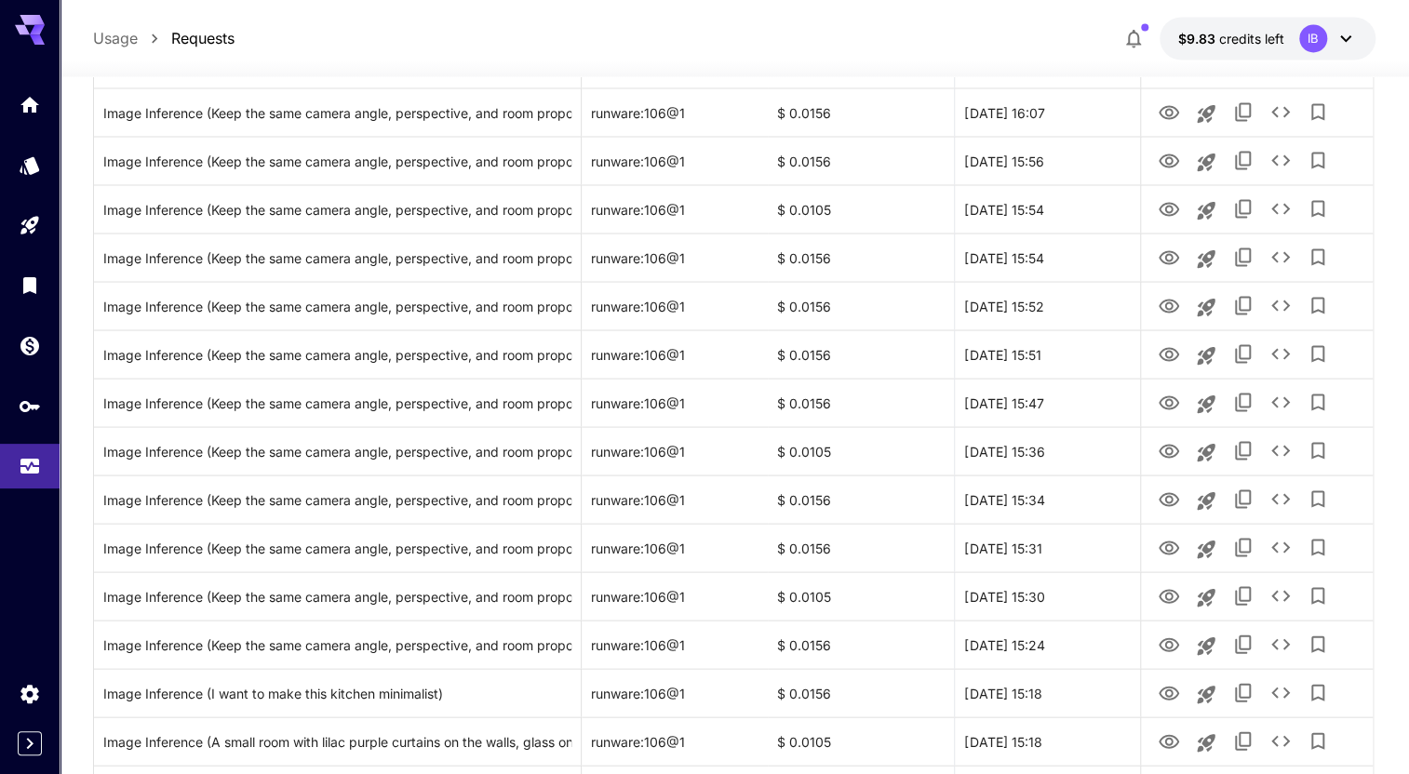
scroll to position [2116, 0]
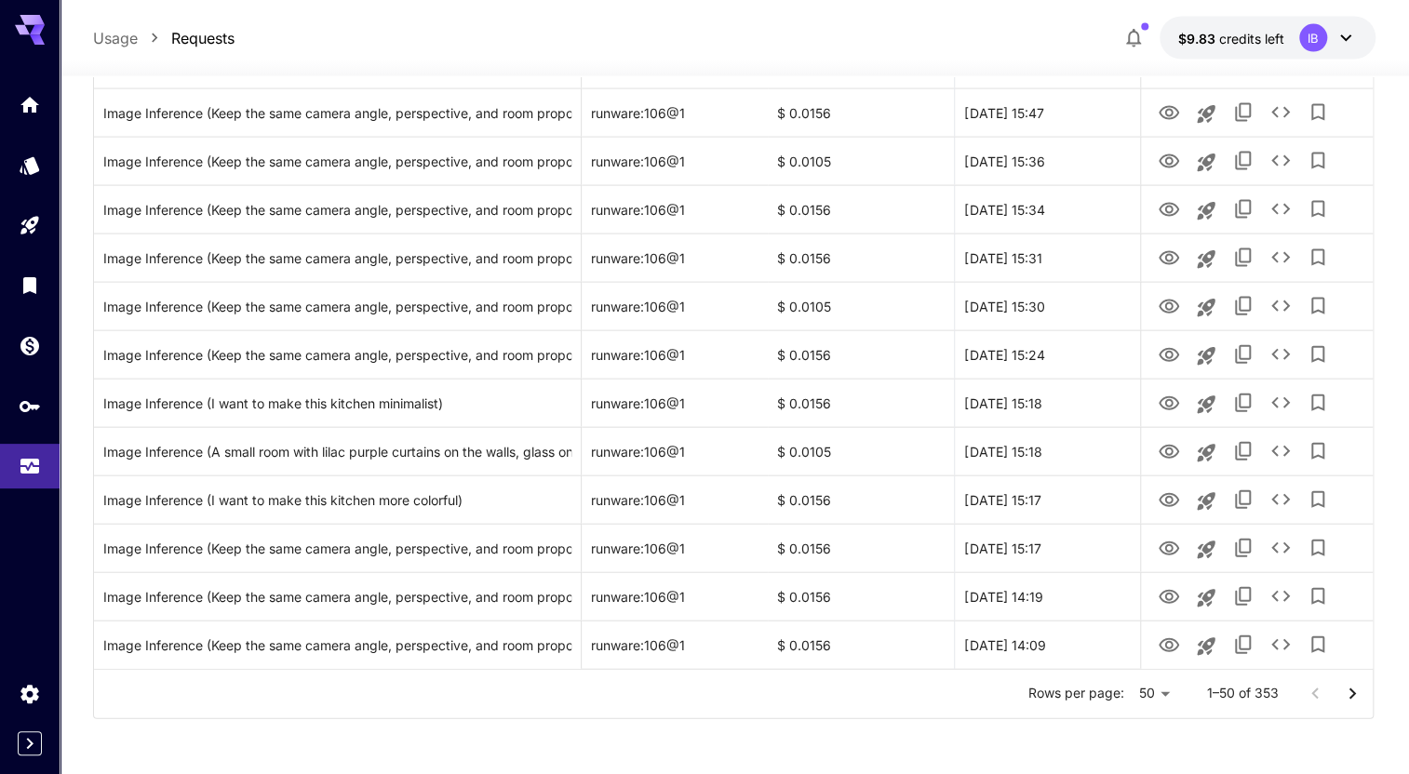
drag, startPoint x: 1346, startPoint y: 694, endPoint x: 1339, endPoint y: 687, distance: 10.5
click at [1347, 693] on icon "Go to next page" at bounding box center [1352, 694] width 22 height 22
click at [1346, 688] on icon "Go to next page" at bounding box center [1352, 694] width 22 height 22
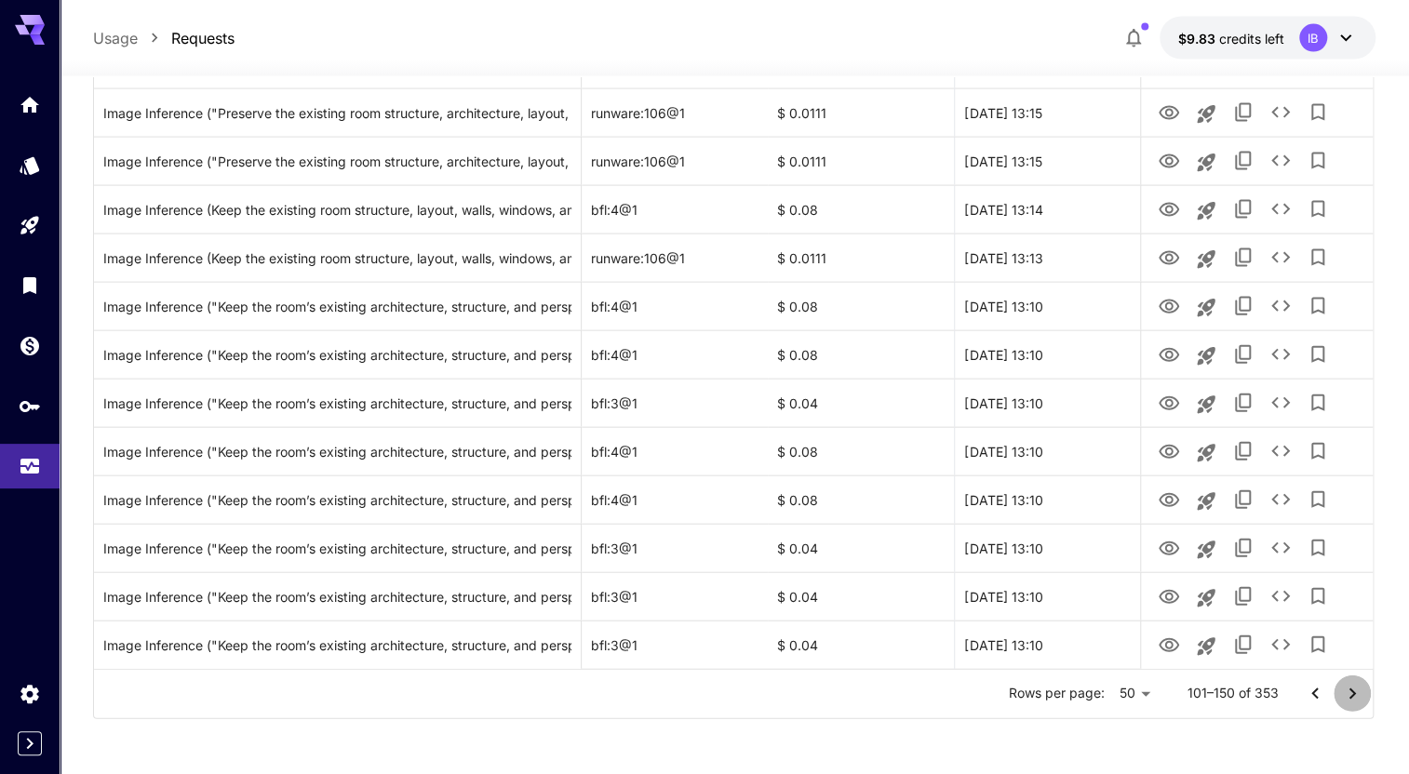
click at [1339, 689] on button "Go to next page" at bounding box center [1351, 693] width 37 height 37
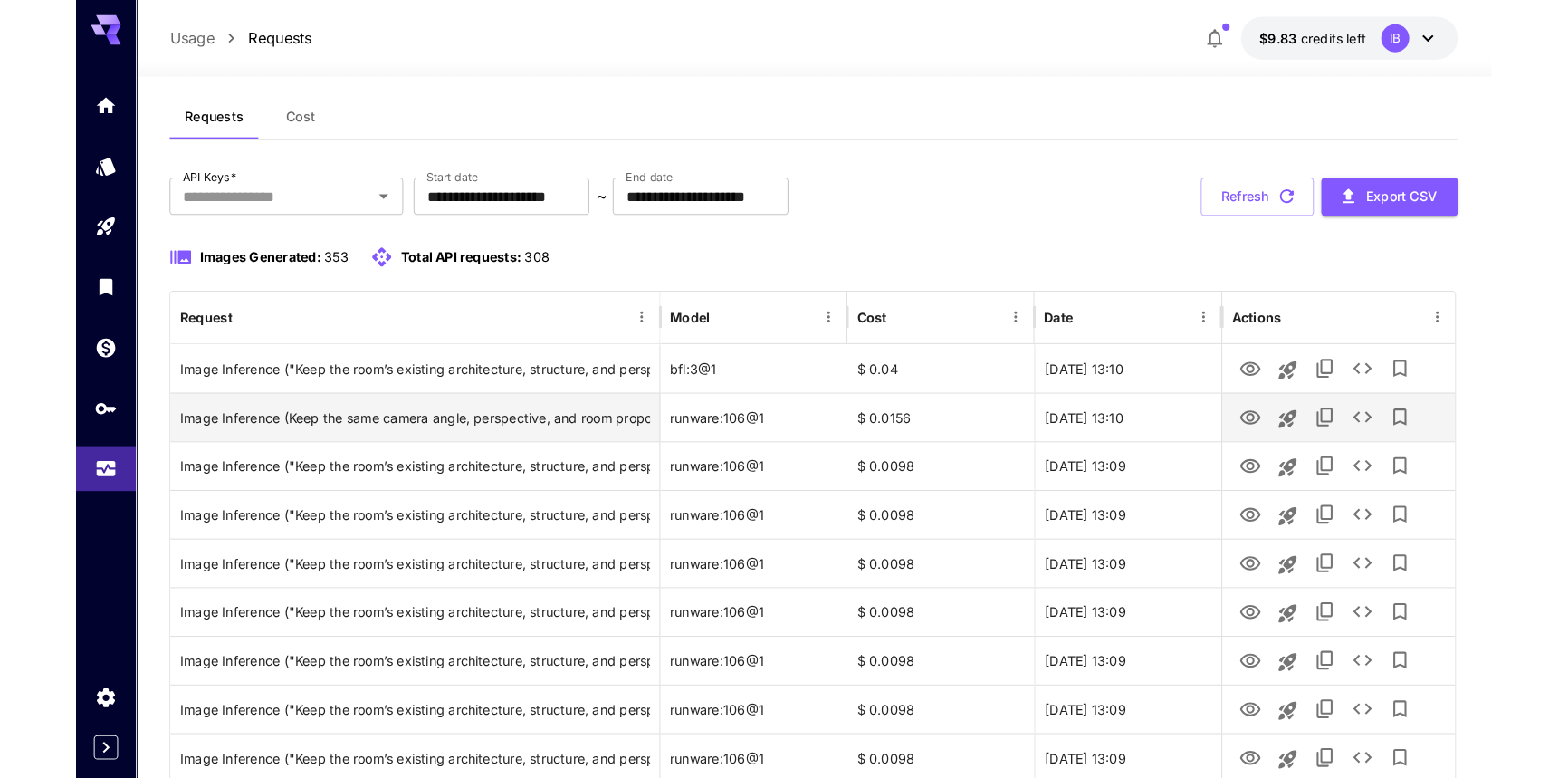
scroll to position [0, 0]
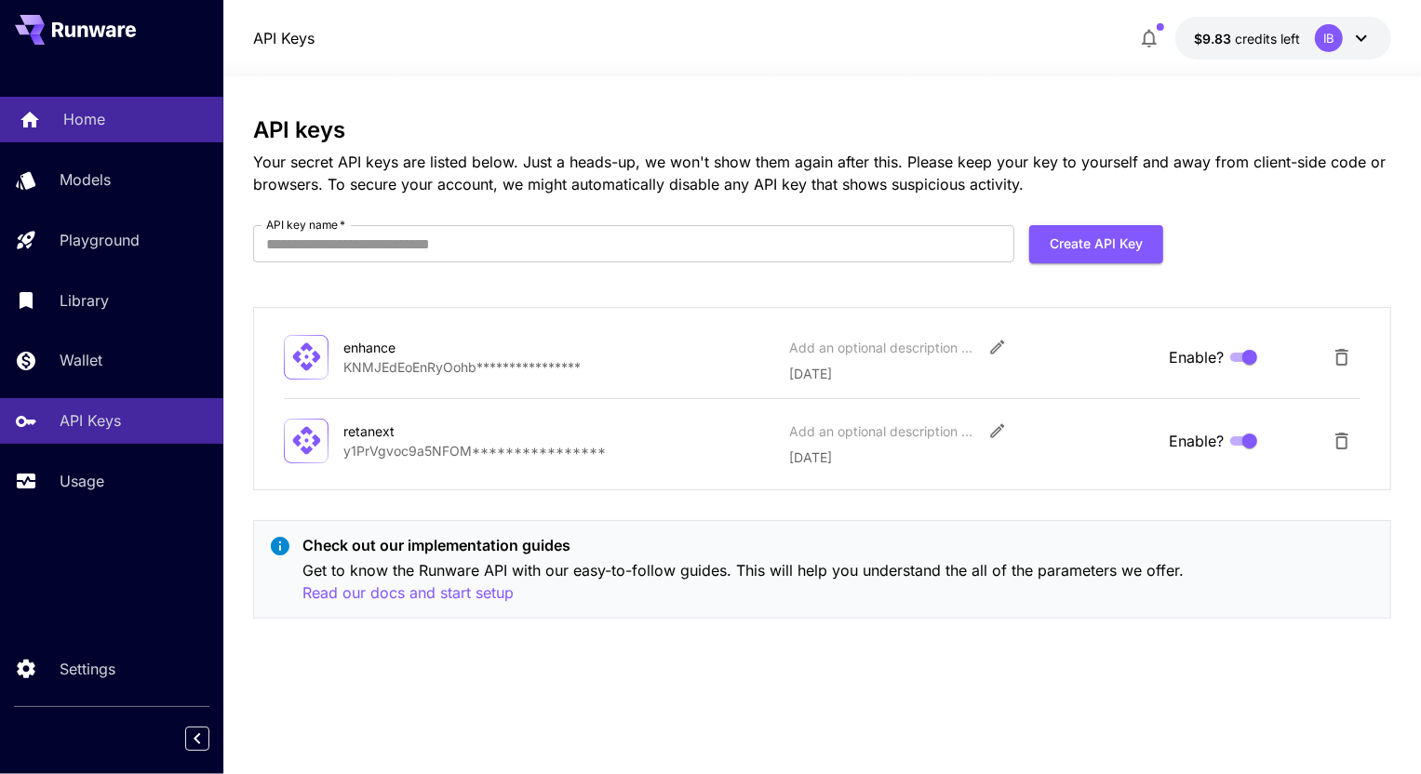
click at [121, 125] on div "Home" at bounding box center [135, 119] width 145 height 22
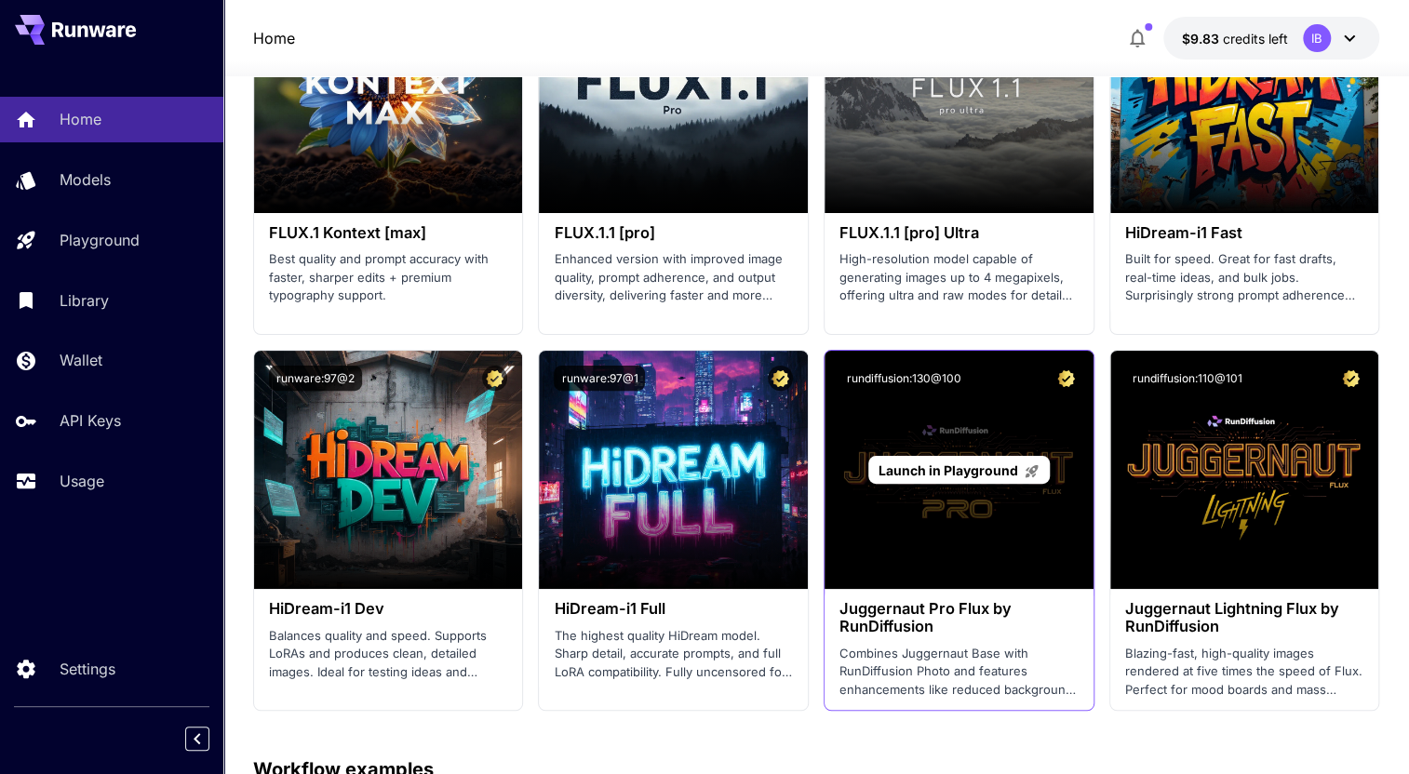
scroll to position [3721, 0]
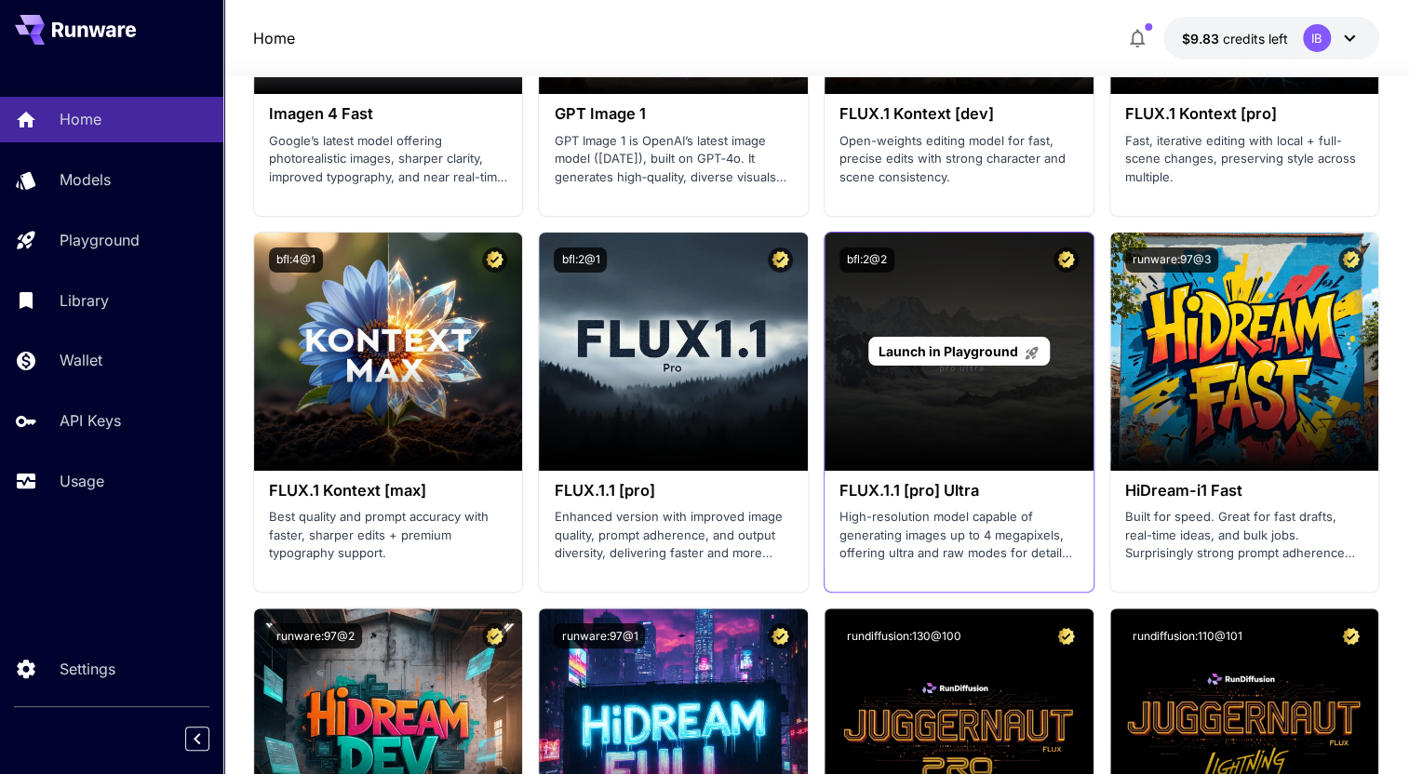
click at [955, 376] on div "Launch in Playground" at bounding box center [958, 352] width 269 height 238
click at [950, 355] on span "Launch in Playground" at bounding box center [948, 351] width 140 height 16
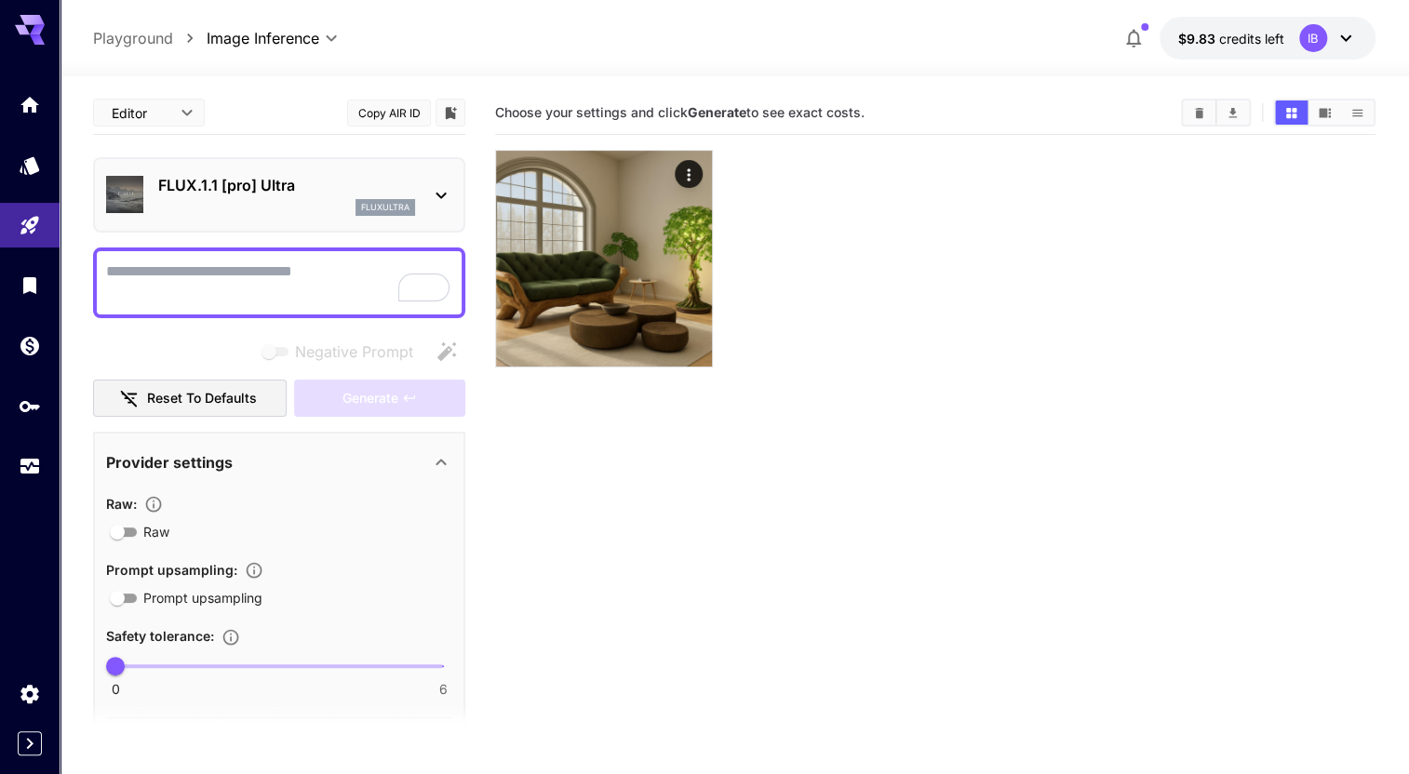
click at [199, 174] on p "FLUX.1.1 [pro] Ultra" at bounding box center [286, 185] width 257 height 22
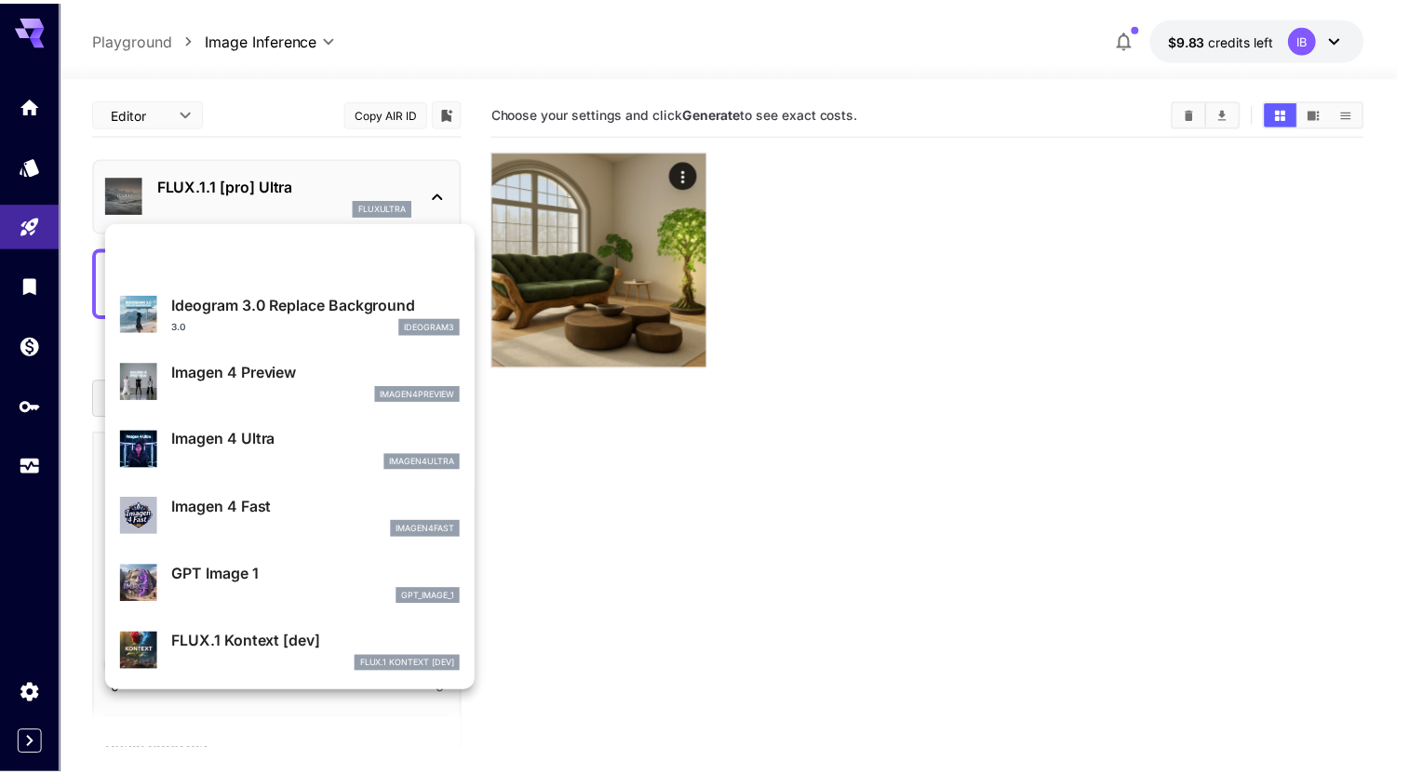
scroll to position [763, 0]
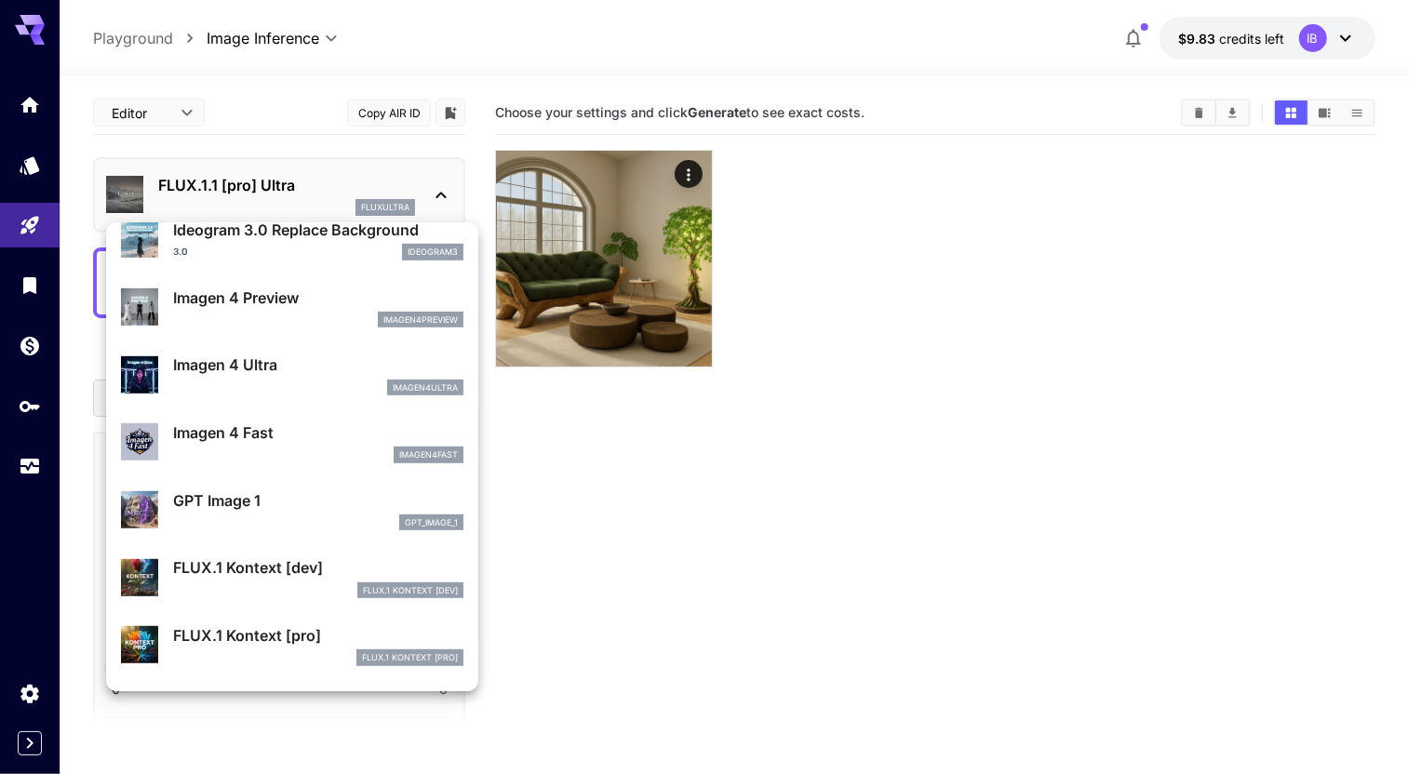
click at [278, 505] on p "GPT Image 1" at bounding box center [318, 500] width 290 height 22
type input "**********"
type input "****"
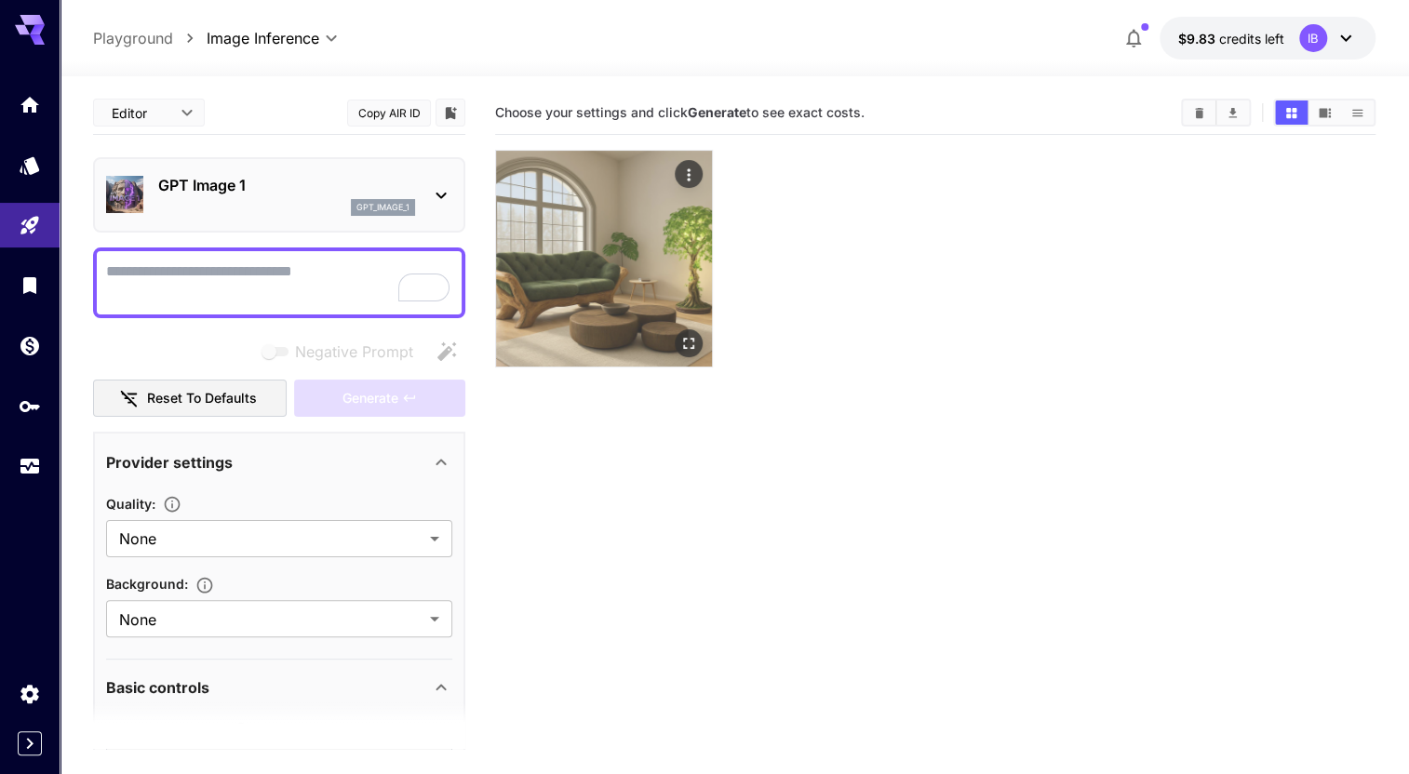
click at [646, 251] on img at bounding box center [604, 259] width 216 height 216
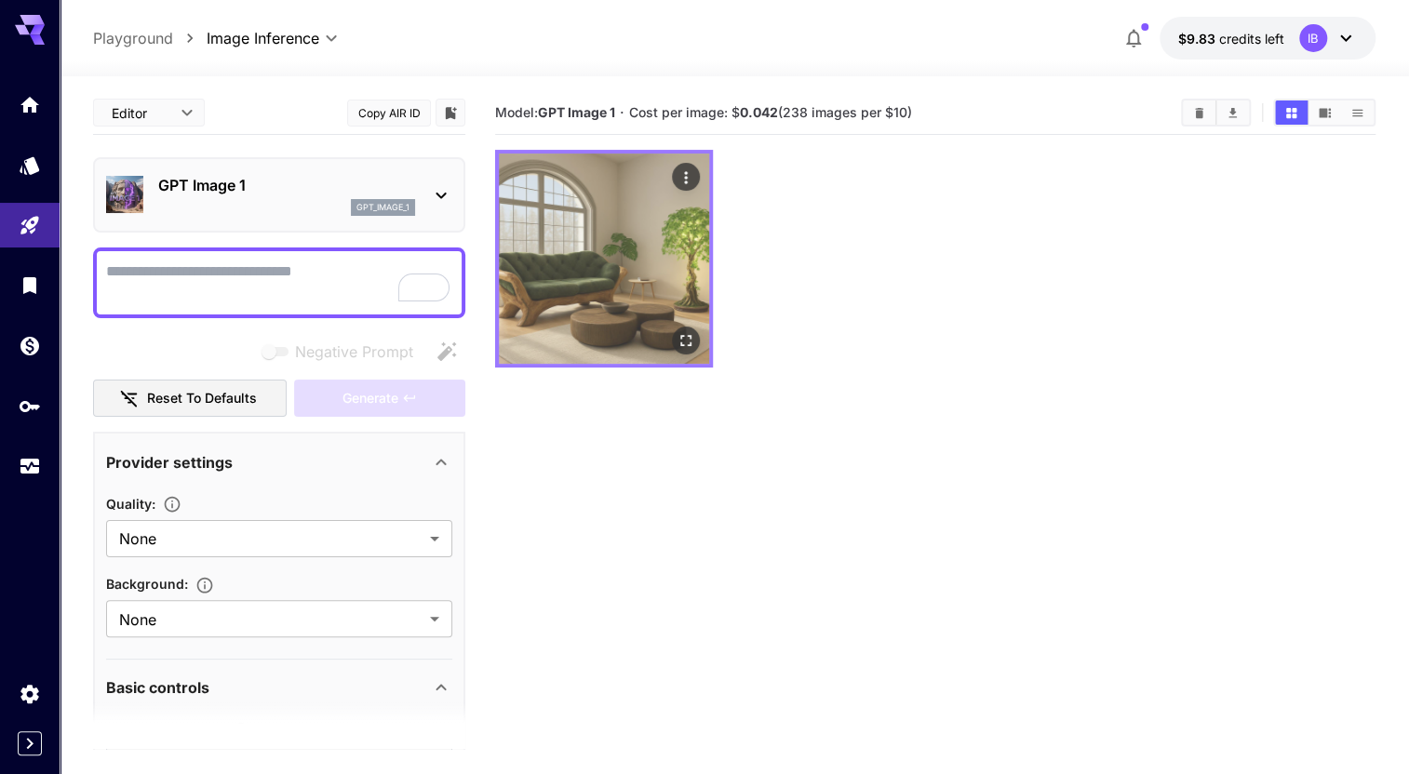
click at [636, 254] on img at bounding box center [604, 259] width 210 height 210
click at [677, 339] on icon "Open in fullscreen" at bounding box center [685, 340] width 19 height 19
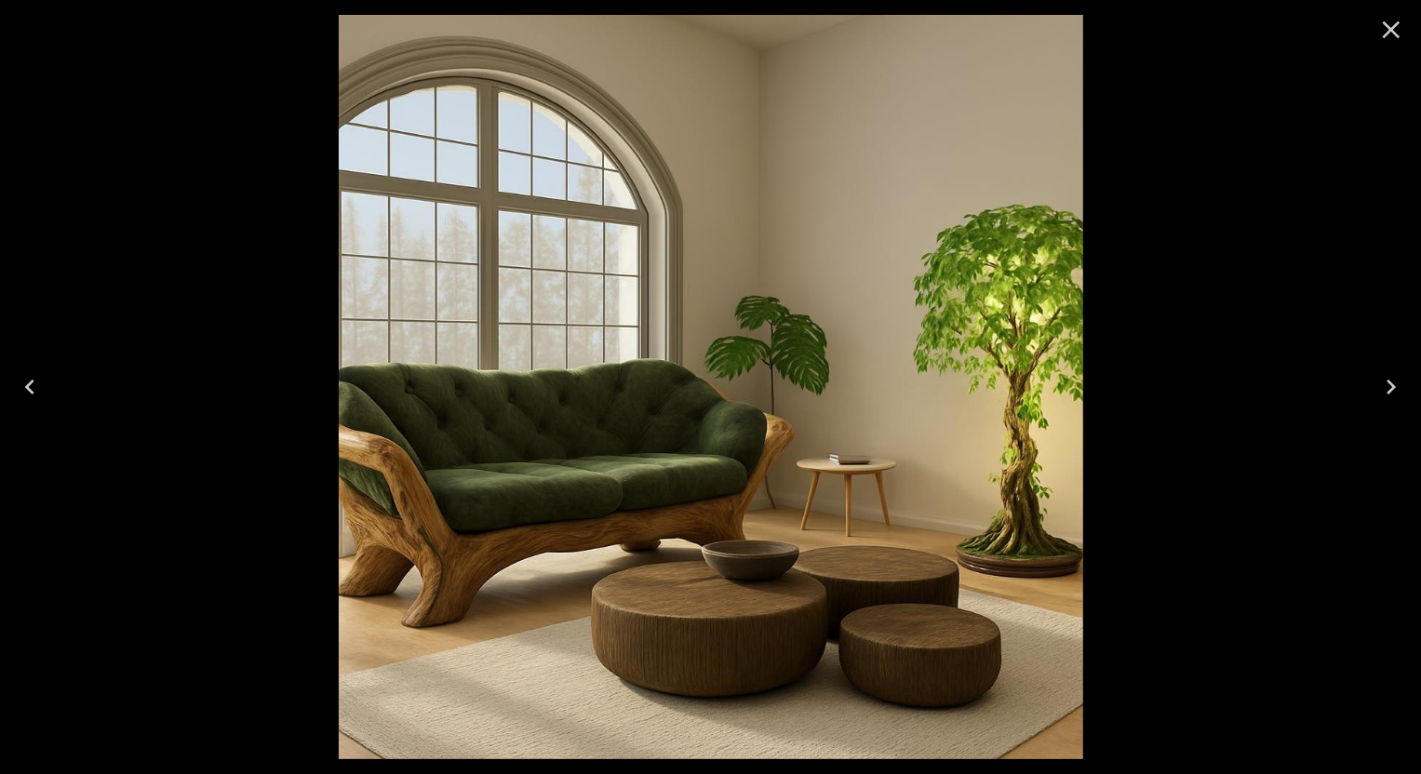
click at [1381, 27] on icon "Close" at bounding box center [1391, 30] width 30 height 30
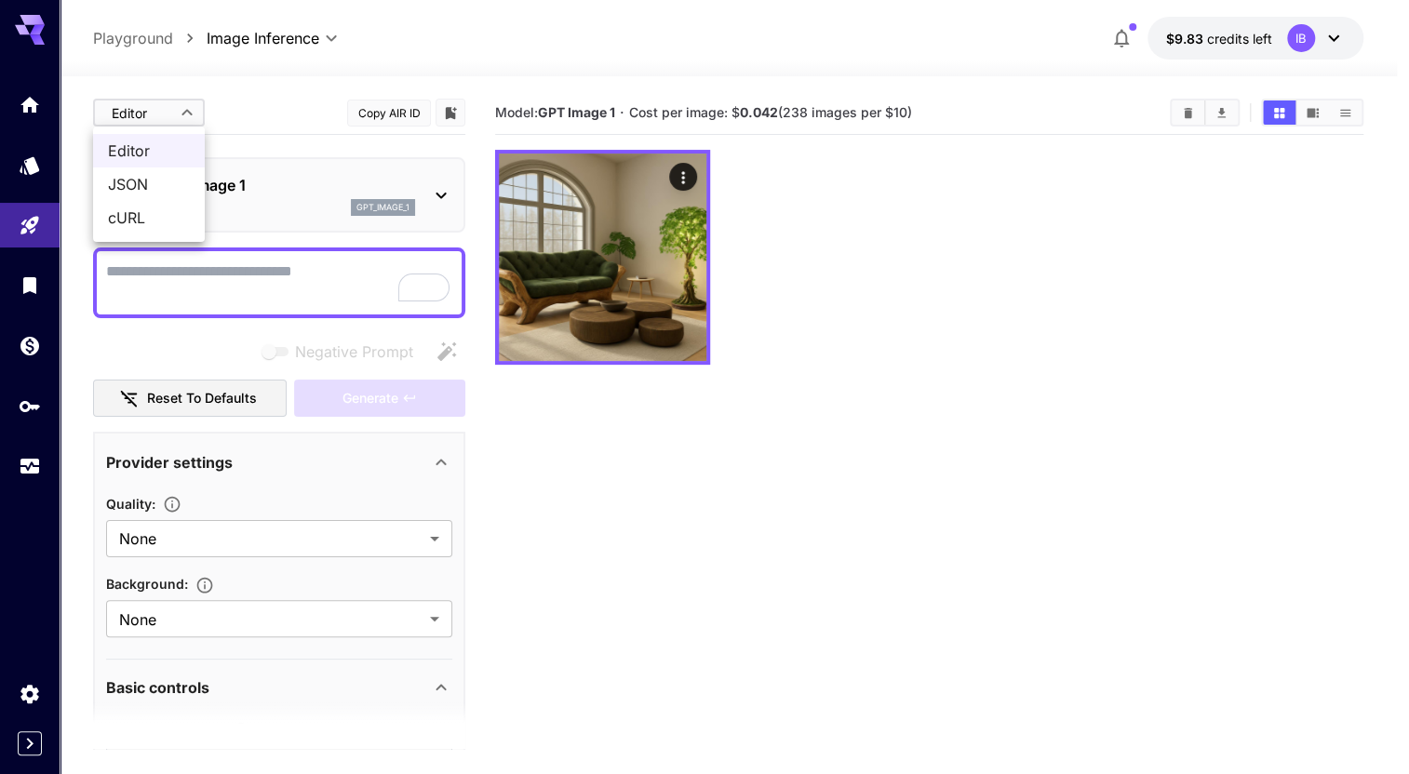
click at [184, 100] on body "**********" at bounding box center [704, 460] width 1409 height 921
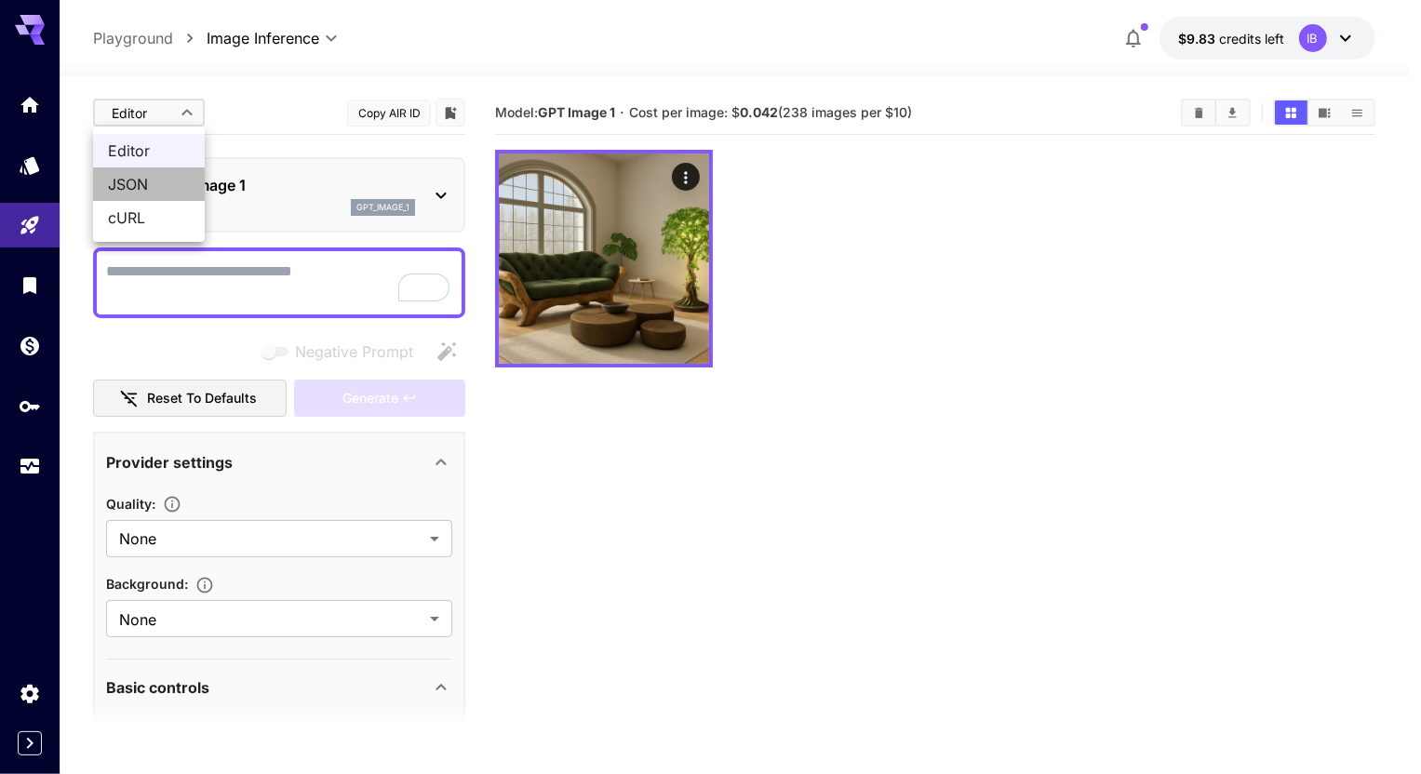
click at [177, 169] on li "JSON" at bounding box center [149, 183] width 112 height 33
type input "****"
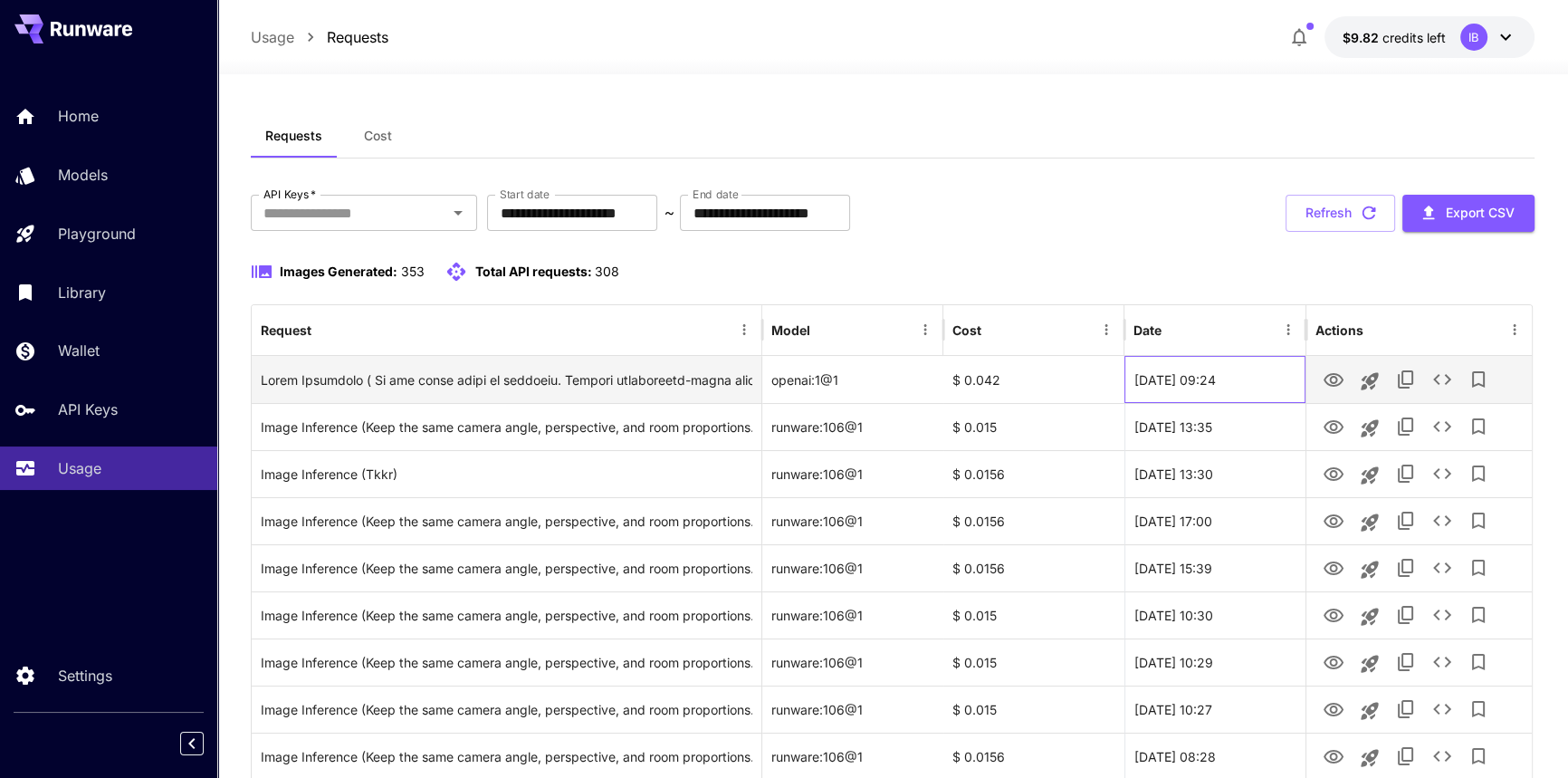
drag, startPoint x: 1267, startPoint y: 384, endPoint x: 1150, endPoint y: 381, distance: 117.0
click at [1157, 381] on div "22 Aug, 2025 09:24" at bounding box center [1215, 380] width 181 height 47
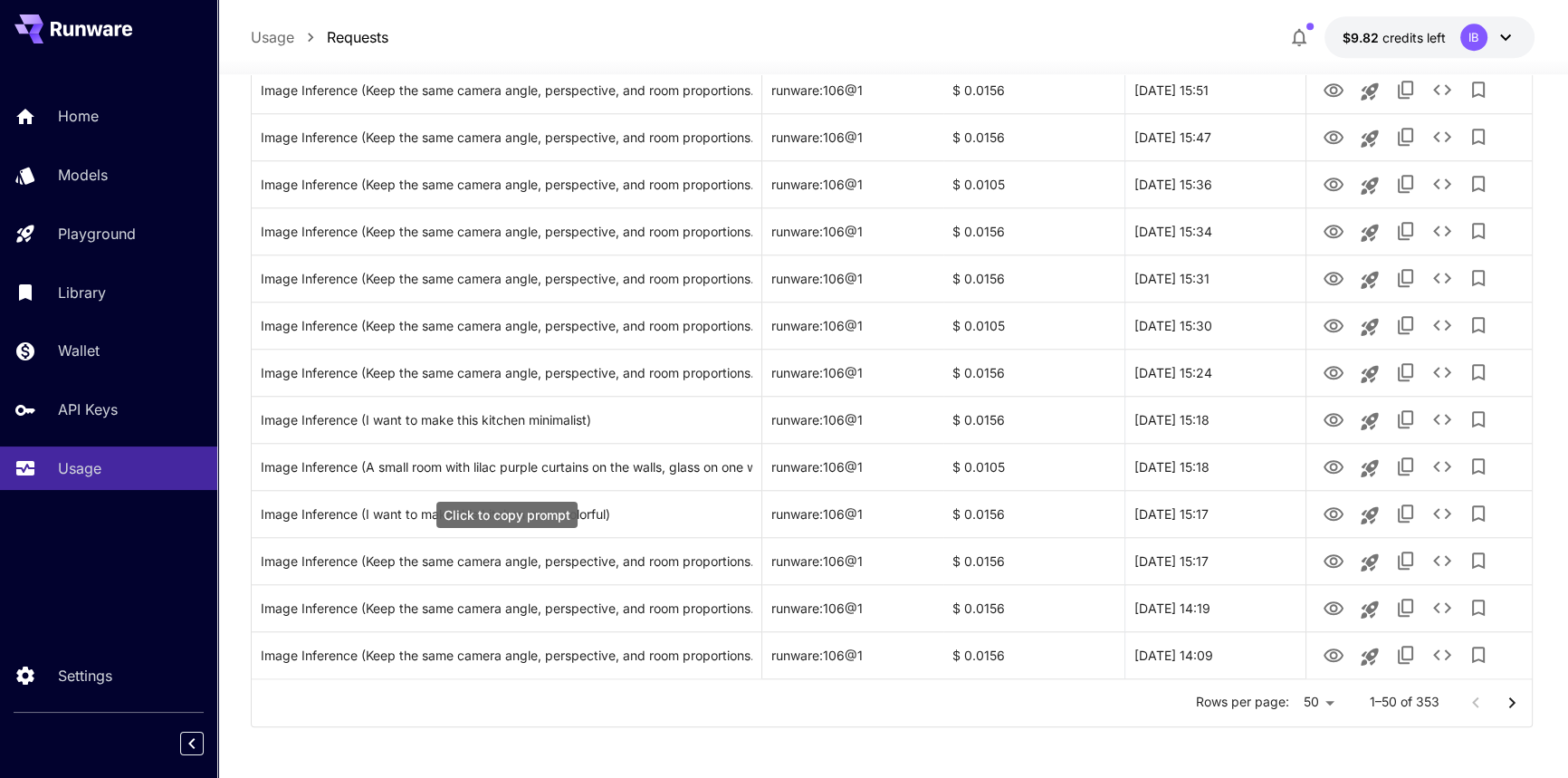
scroll to position [2035, 0]
click at [1514, 699] on icon "Go to next page" at bounding box center [1513, 700] width 21 height 21
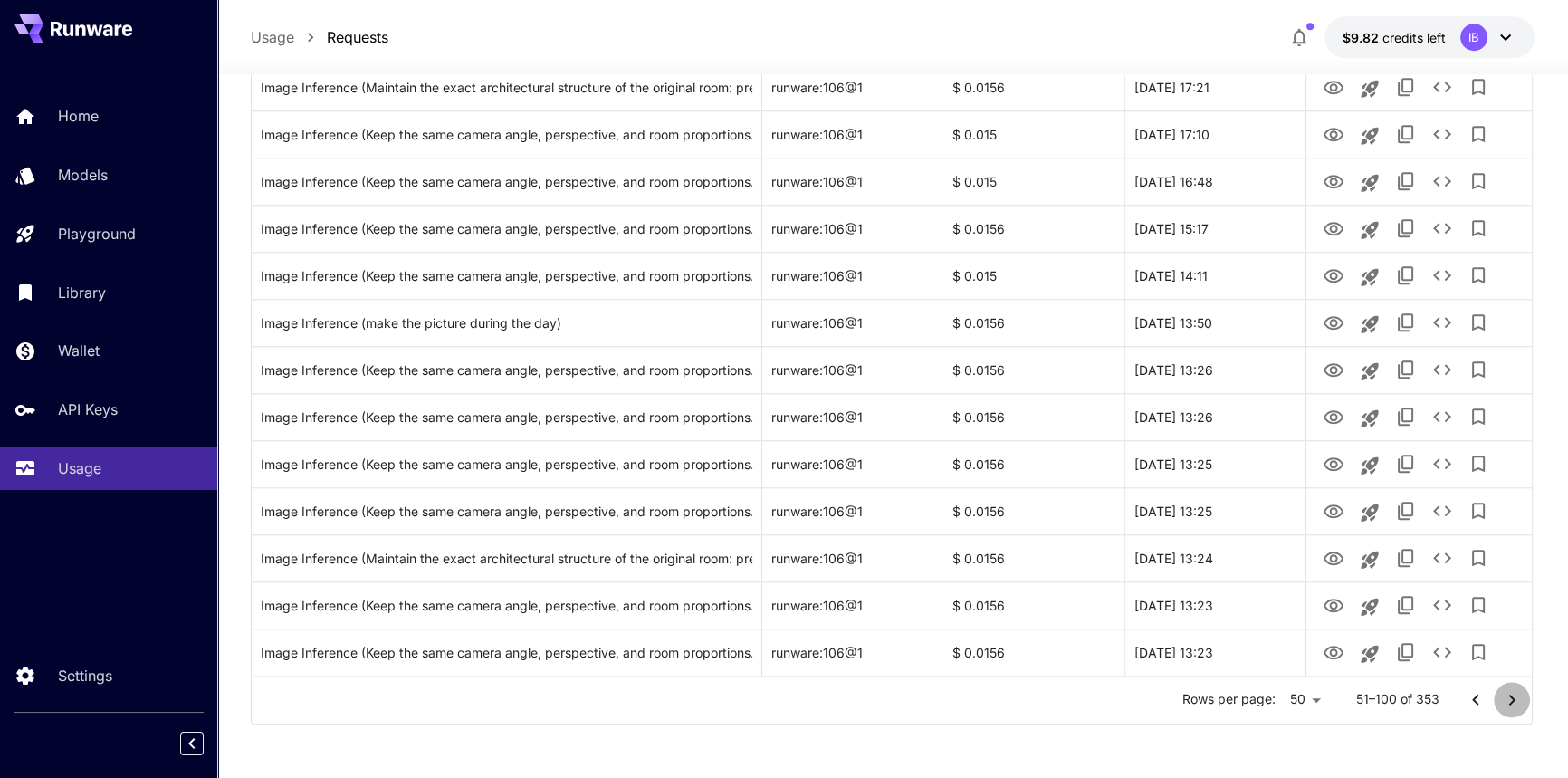
click at [1512, 695] on icon "Go to next page" at bounding box center [1513, 699] width 7 height 11
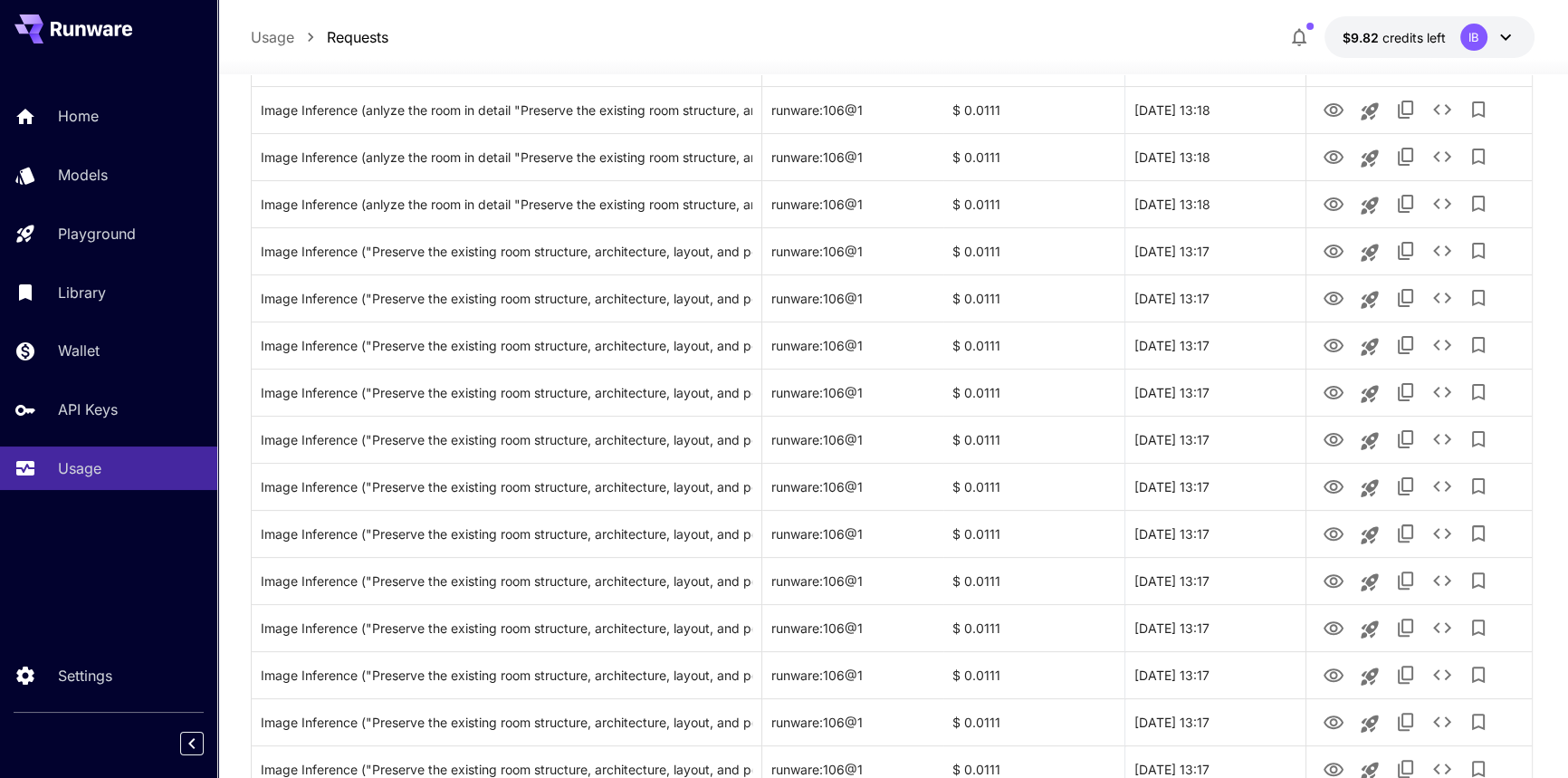
scroll to position [0, 0]
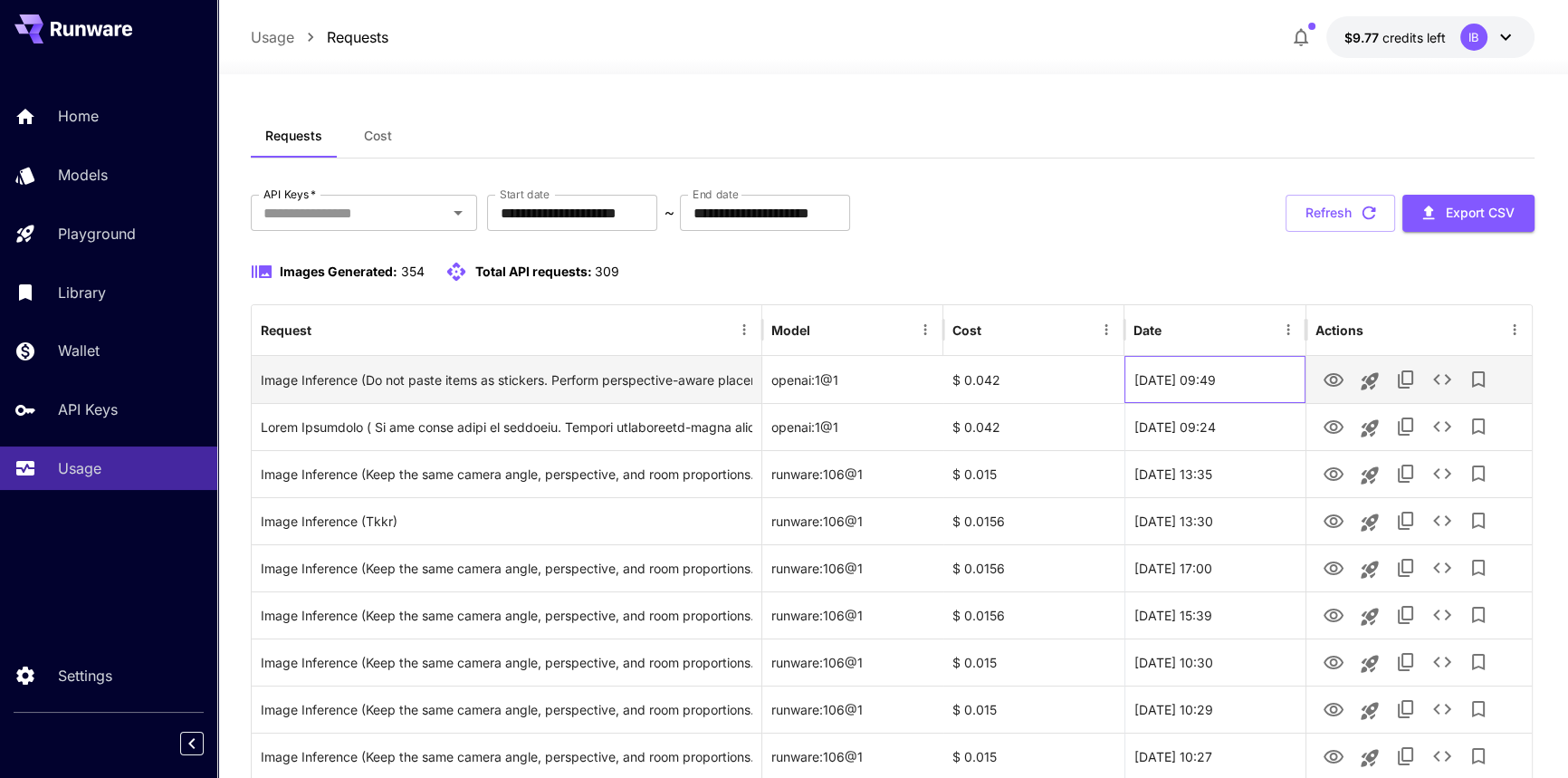
click at [1133, 373] on div "[DATE] 09:49" at bounding box center [1215, 380] width 181 height 47
click at [1409, 381] on icon "Copy TaskUUID" at bounding box center [1406, 380] width 21 height 21
click at [1447, 380] on icon "See details" at bounding box center [1442, 380] width 21 height 21
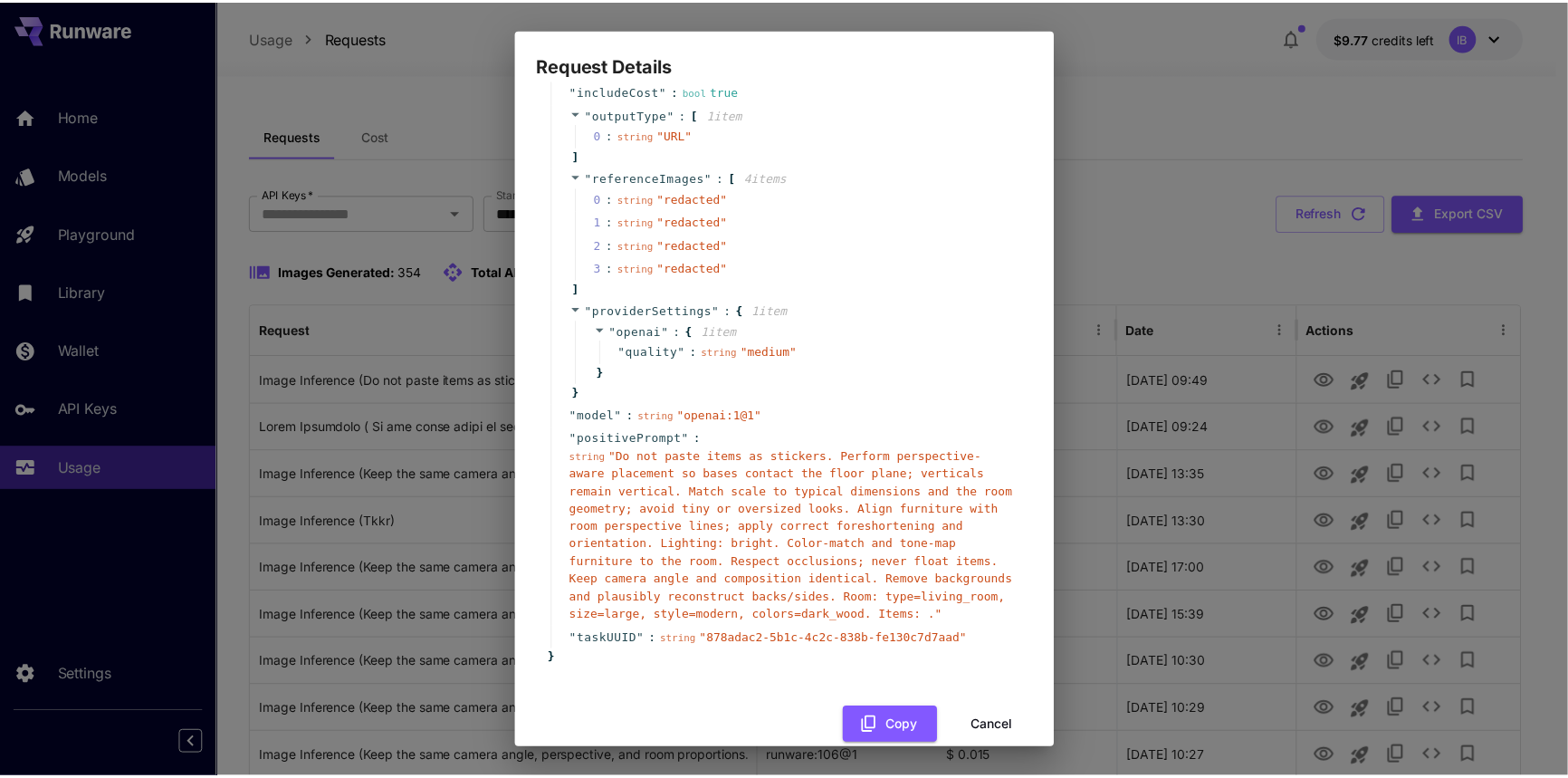
scroll to position [193, 0]
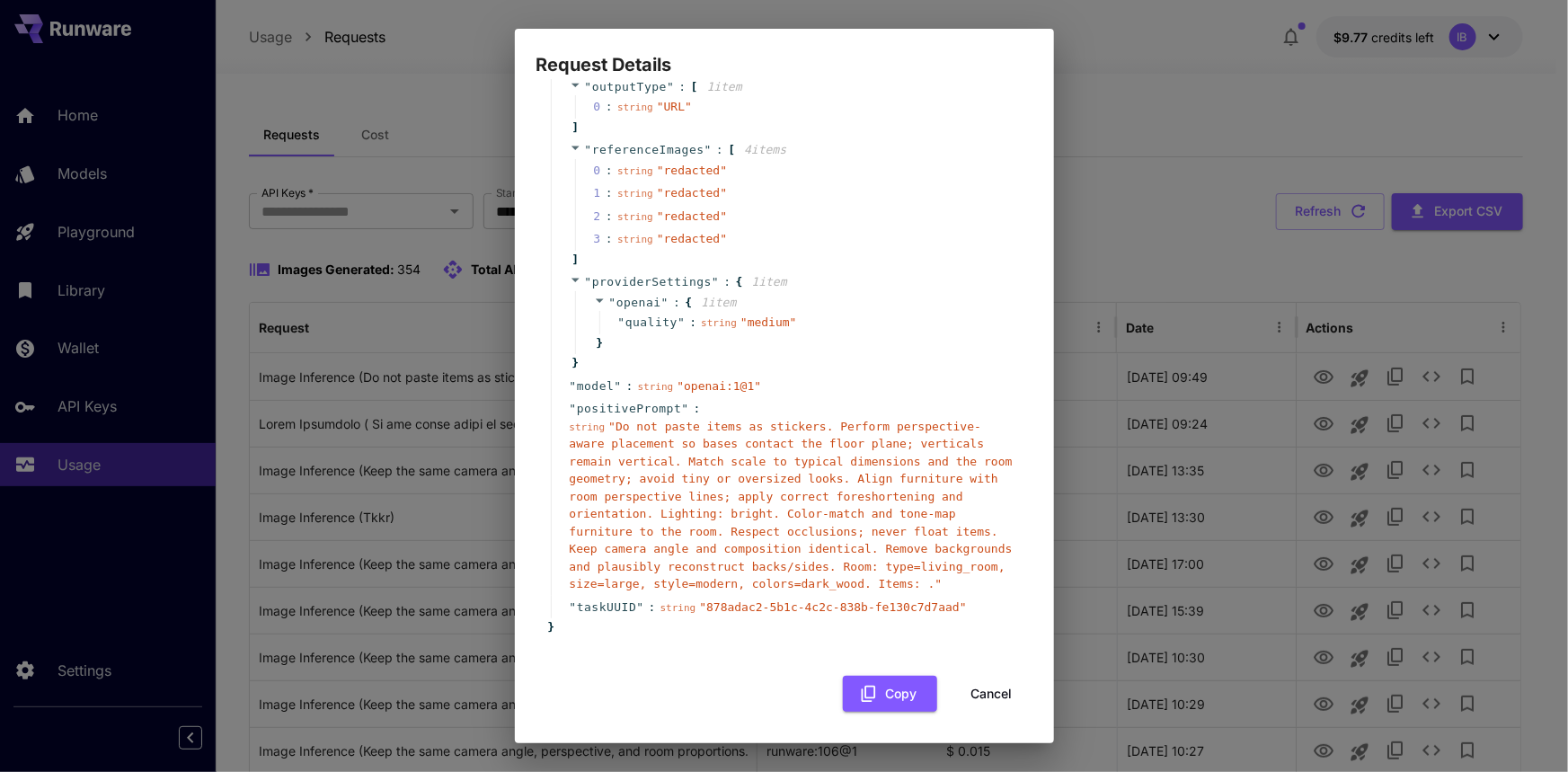
click at [1129, 46] on div "Request Details { 12 item s " taskType " : string " imageInference " " numberRe…" at bounding box center [784, 386] width 1568 height 772
click at [1315, 373] on div "Request Details { 12 item s " taskType " : string " imageInference " " numberRe…" at bounding box center [784, 386] width 1568 height 772
click at [1321, 377] on div "Request Details { 12 item s " taskType " : string " imageInference " " numberRe…" at bounding box center [784, 386] width 1568 height 772
click at [984, 691] on button "Cancel" at bounding box center [992, 695] width 81 height 37
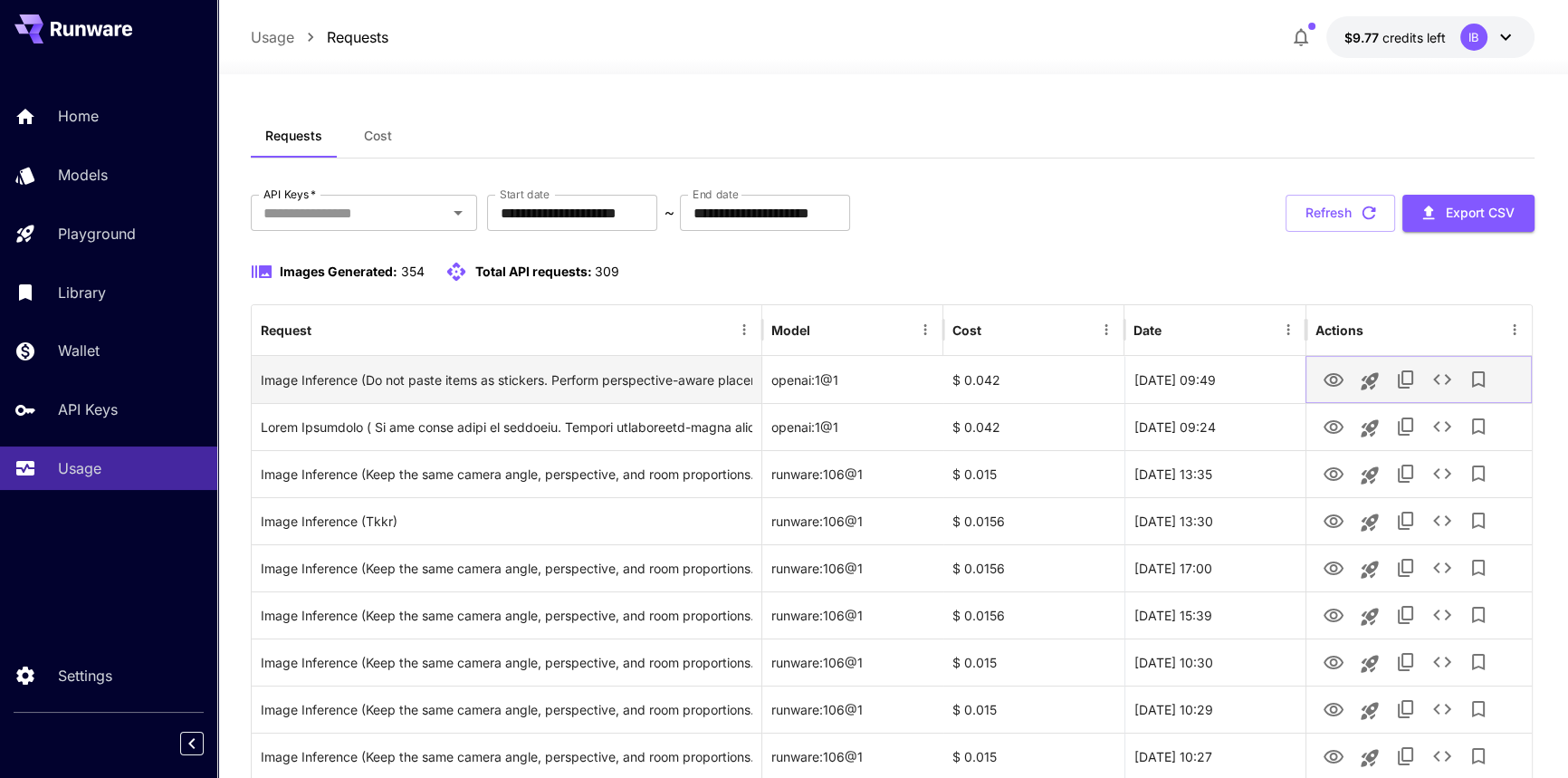
click at [1321, 371] on button "View Image" at bounding box center [1333, 379] width 36 height 37
click at [1326, 371] on icon "View Image" at bounding box center [1333, 381] width 21 height 21
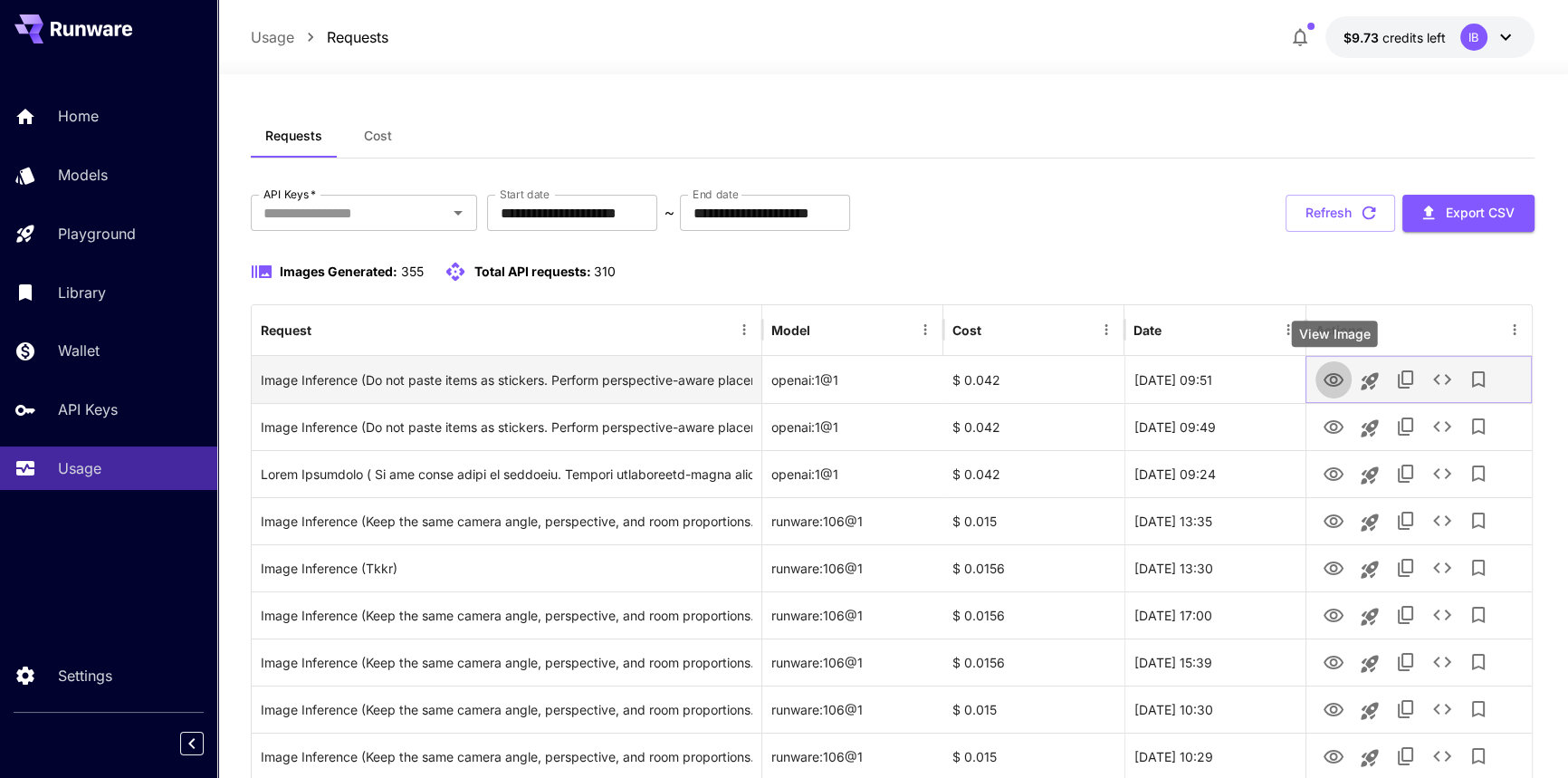
click at [1340, 381] on icon "View Image" at bounding box center [1333, 381] width 21 height 21
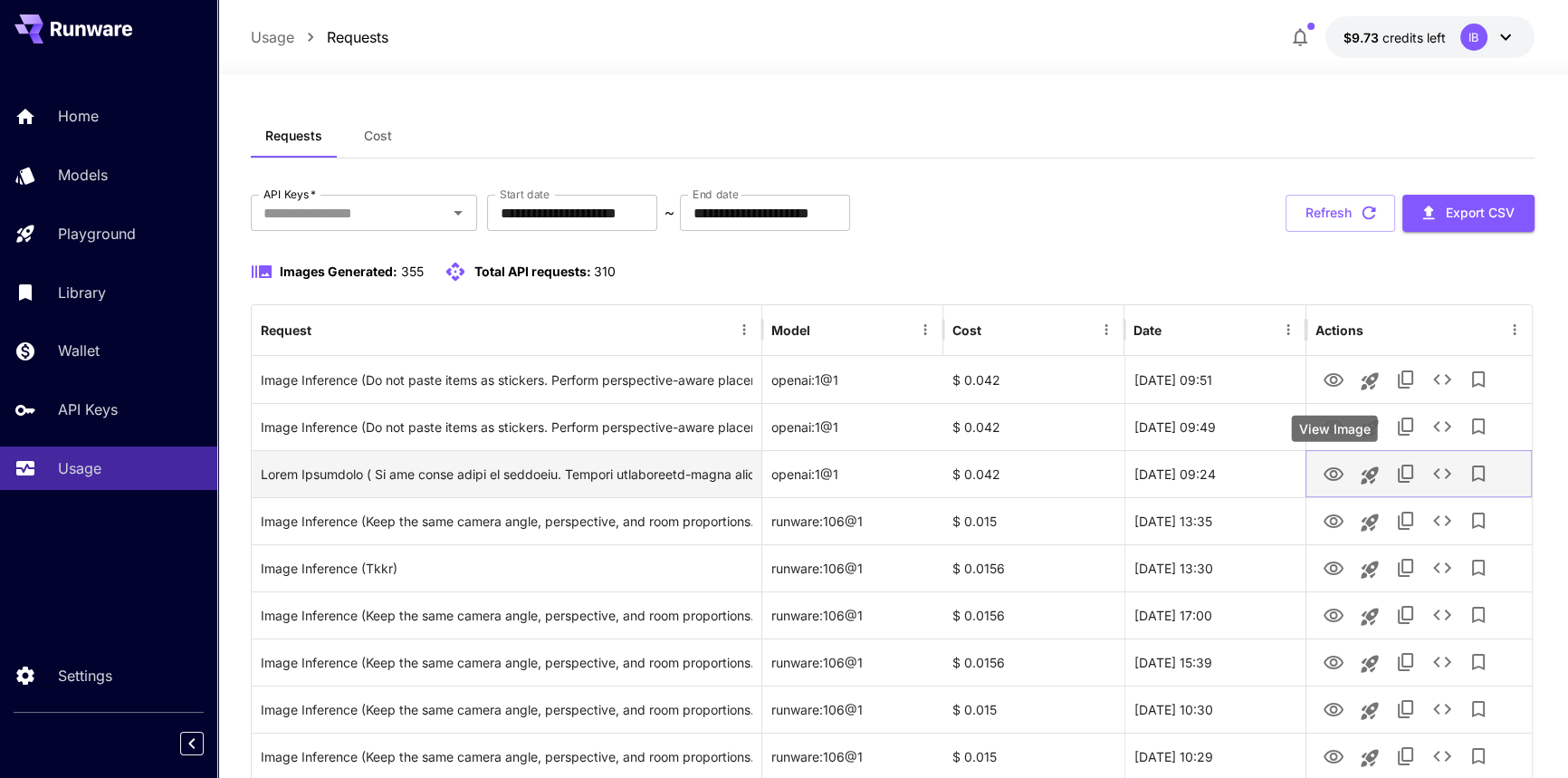
click at [1332, 471] on icon "View Image" at bounding box center [1333, 474] width 19 height 14
click at [1323, 478] on icon "View Image" at bounding box center [1333, 474] width 21 height 21
